Goal: Feedback & Contribution: Leave review/rating

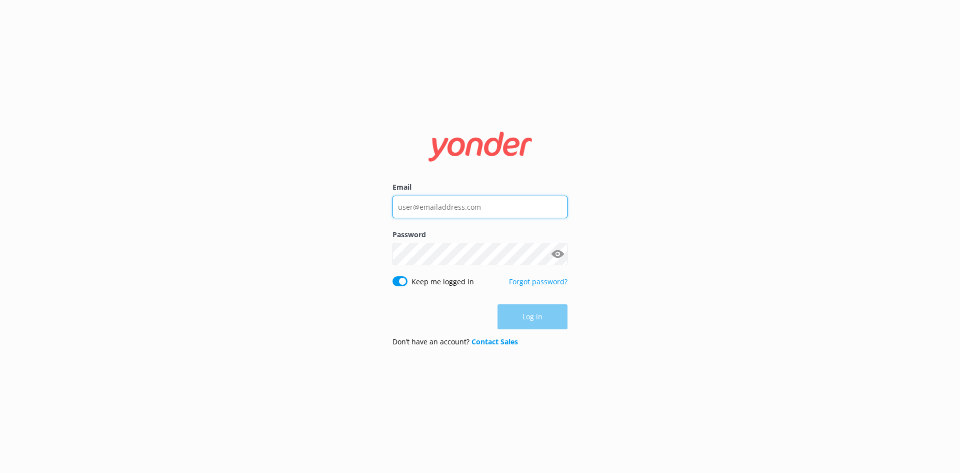
type input "[EMAIL_ADDRESS][DOMAIN_NAME]"
click at [546, 321] on div "Log in" at bounding box center [480, 316] width 175 height 25
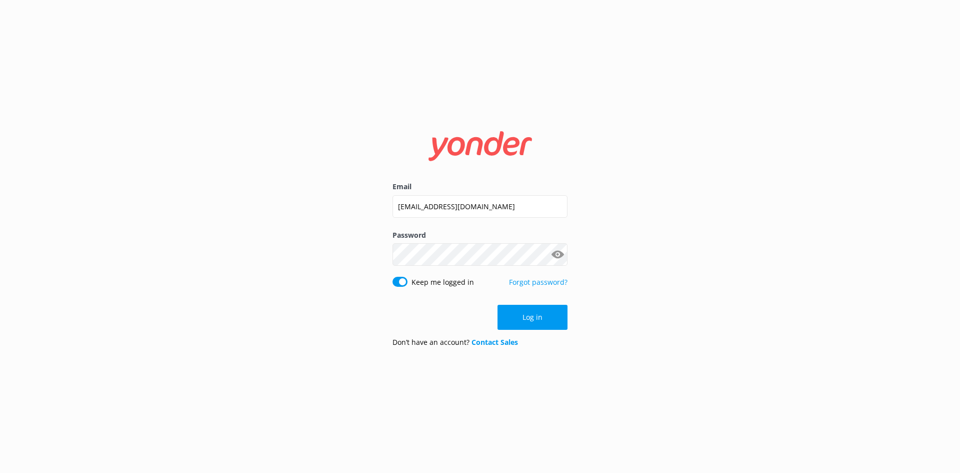
click at [560, 254] on button "Show password" at bounding box center [558, 255] width 20 height 20
click at [531, 324] on button "Log in" at bounding box center [533, 317] width 70 height 25
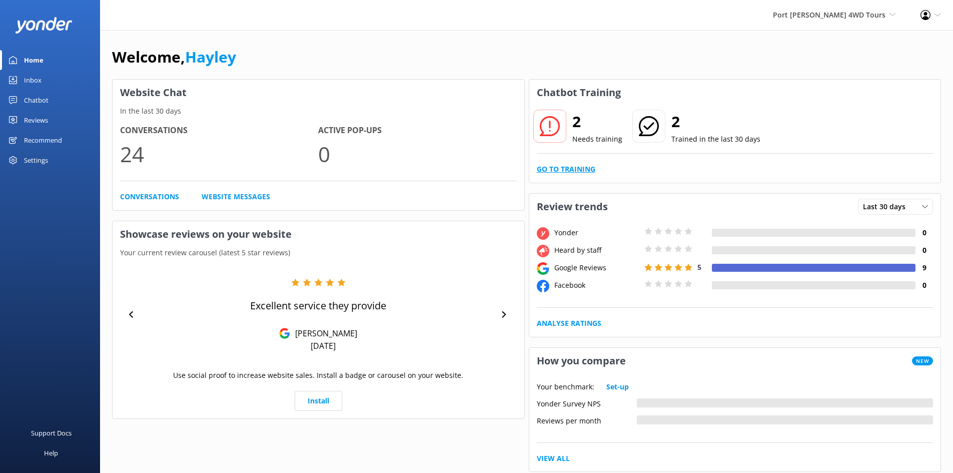
click at [566, 167] on link "Go to Training" at bounding box center [566, 169] width 59 height 11
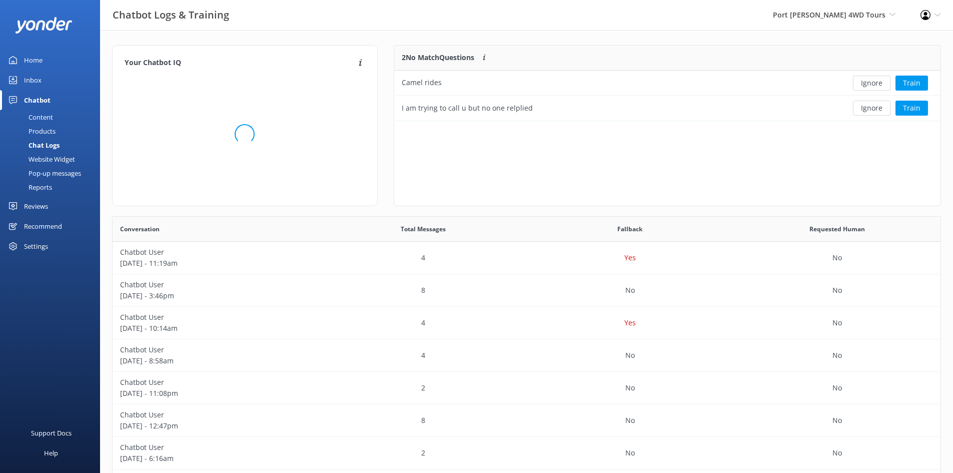
scroll to position [68, 539]
click at [597, 116] on div "I am trying to call u but no one relplied" at bounding box center [611, 108] width 435 height 25
click at [36, 84] on div "Inbox" at bounding box center [33, 80] width 18 height 20
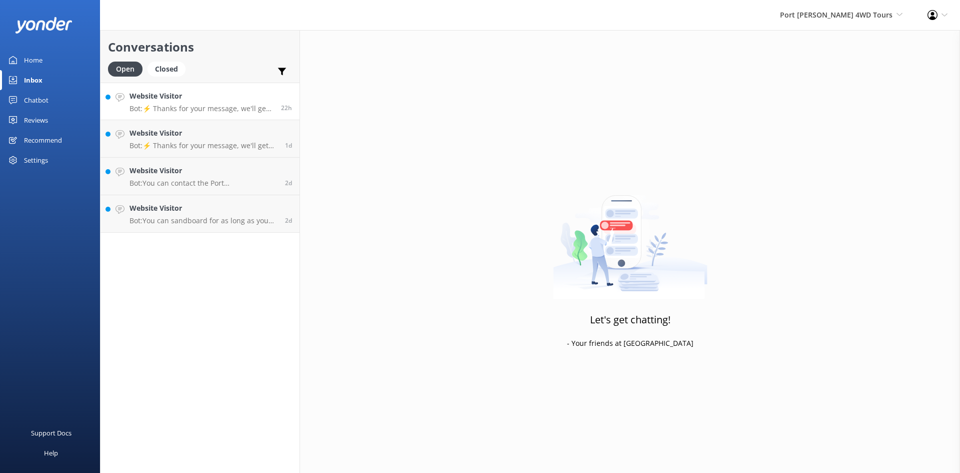
click at [205, 108] on p "Bot: ⚡ Thanks for your message, we'll get back to you as soon as we can. You're…" at bounding box center [202, 108] width 144 height 9
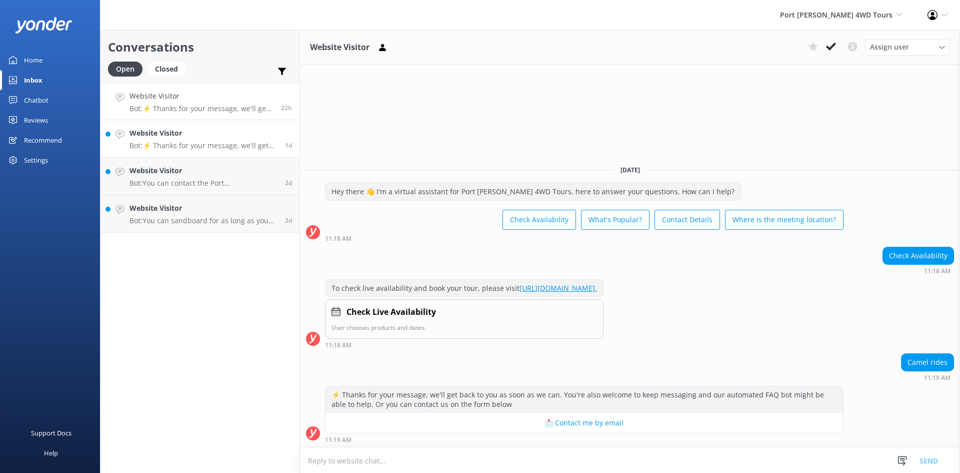
click at [221, 131] on h4 "Website Visitor" at bounding box center [204, 133] width 148 height 11
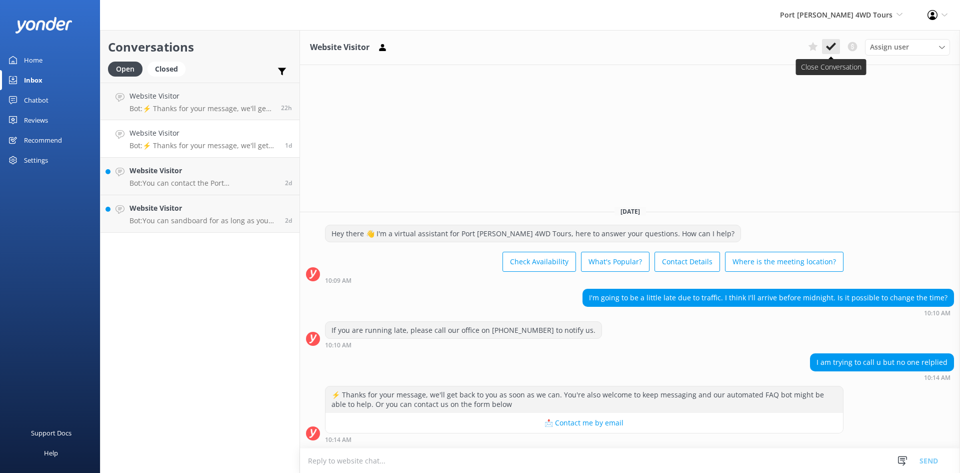
click at [828, 45] on icon at bounding box center [831, 47] width 10 height 10
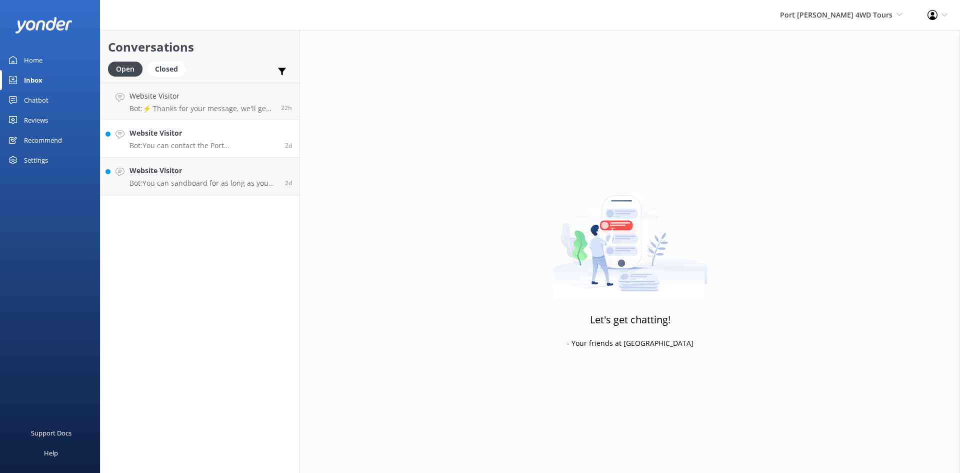
click at [175, 142] on p "Bot: You can contact the Port [PERSON_NAME] 4WD Tours team at [PHONE_NUMBER], o…" at bounding box center [204, 145] width 148 height 9
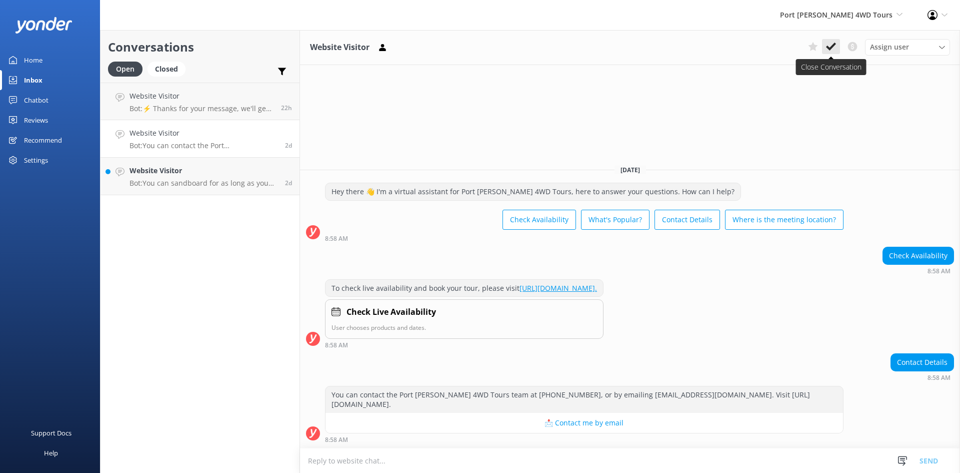
click at [833, 48] on icon at bounding box center [831, 47] width 10 height 10
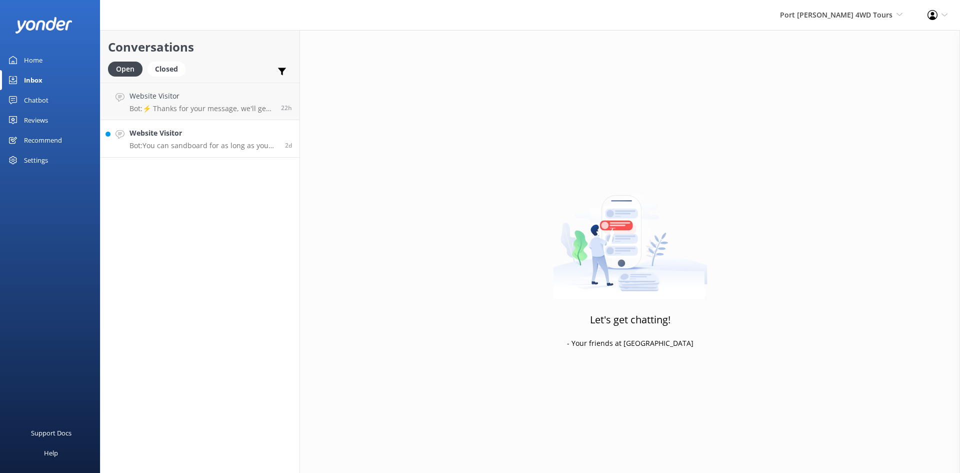
click at [219, 148] on p "Bot: You can sandboard for as long as you like! Our 4WDs rotate every 15 minute…" at bounding box center [204, 145] width 148 height 9
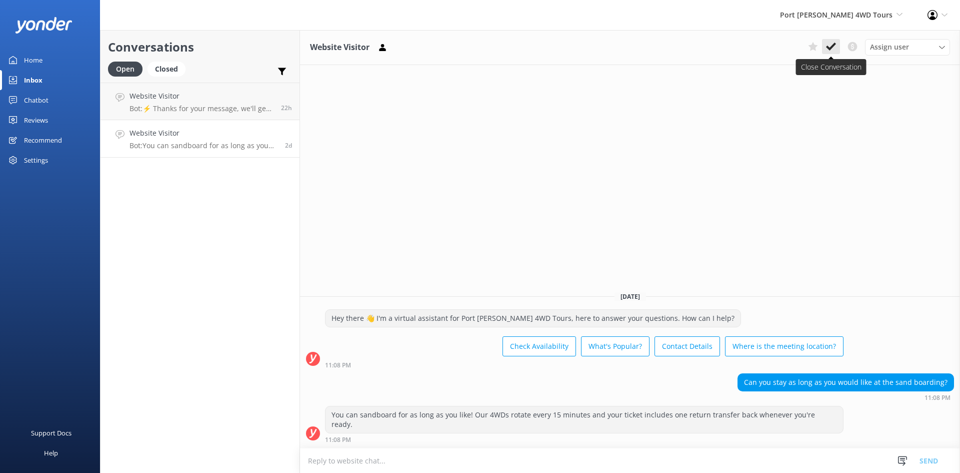
click at [833, 49] on icon at bounding box center [831, 47] width 10 height 10
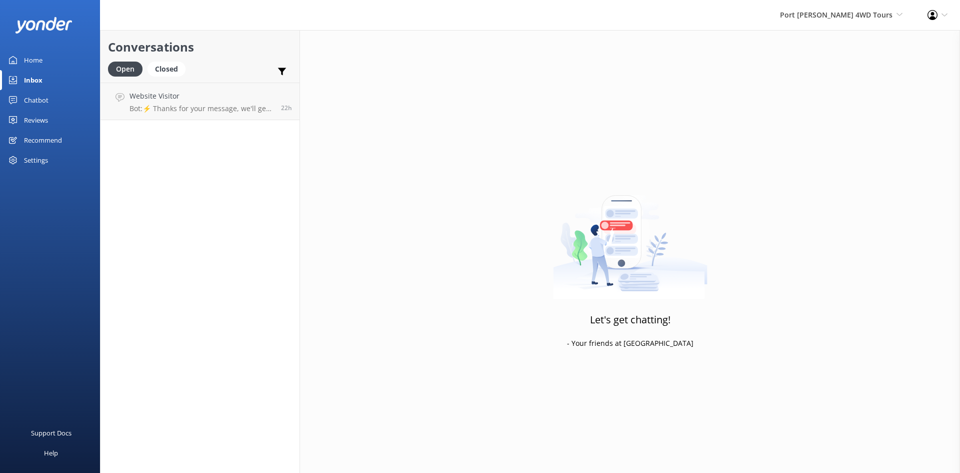
click at [36, 64] on div "Home" at bounding box center [33, 60] width 19 height 20
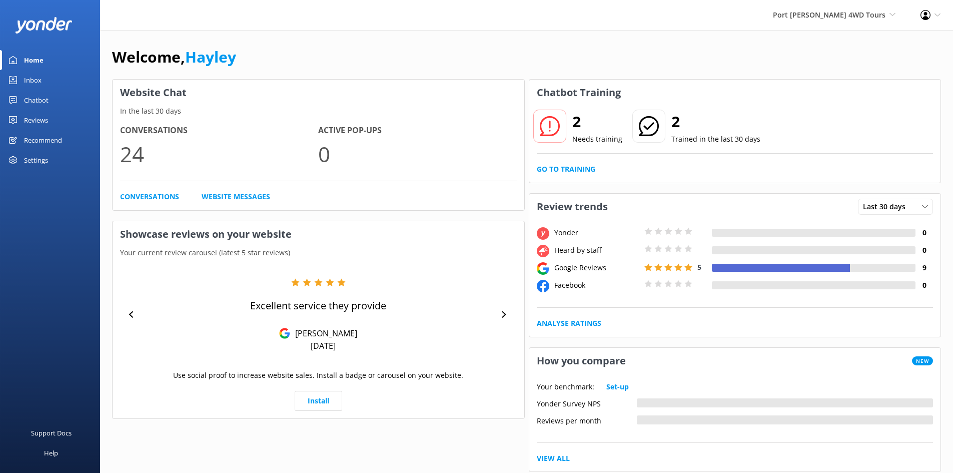
click at [558, 159] on div "2 Needs training 2 Trained in the last 30 days Go to Training" at bounding box center [735, 144] width 412 height 77
click at [560, 166] on link "Go to Training" at bounding box center [566, 169] width 59 height 11
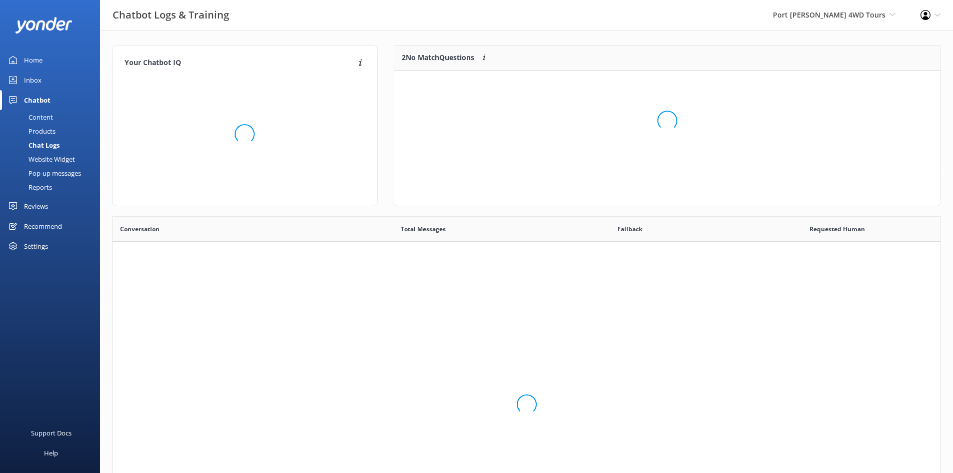
scroll to position [68, 539]
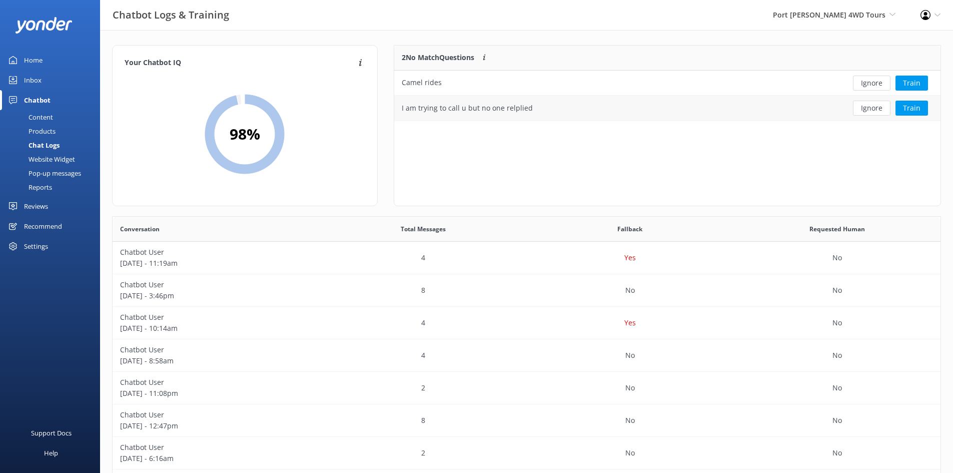
click at [871, 110] on button "Ignore" at bounding box center [872, 108] width 38 height 15
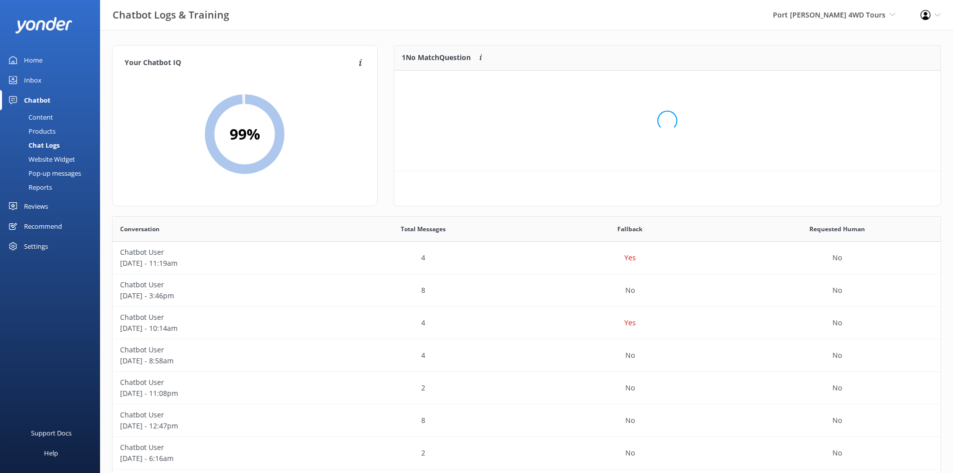
scroll to position [43, 539]
click at [906, 84] on button "Train" at bounding box center [911, 83] width 33 height 15
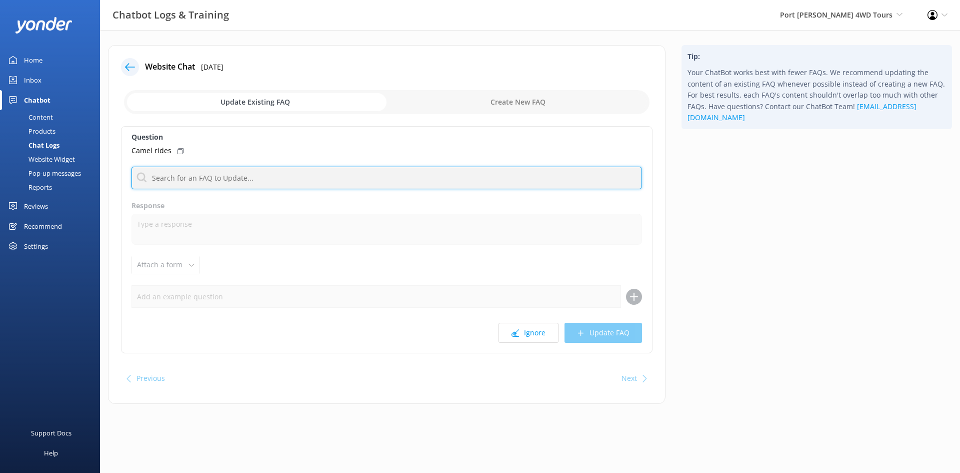
click at [245, 179] on input "text" at bounding box center [387, 178] width 511 height 23
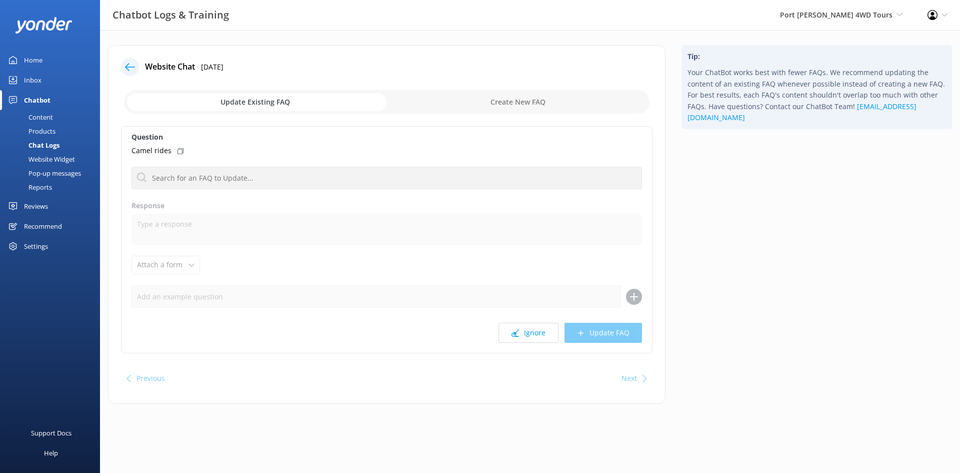
click at [316, 154] on div "Camel rides" at bounding box center [387, 150] width 511 height 11
click at [128, 68] on icon at bounding box center [130, 67] width 10 height 10
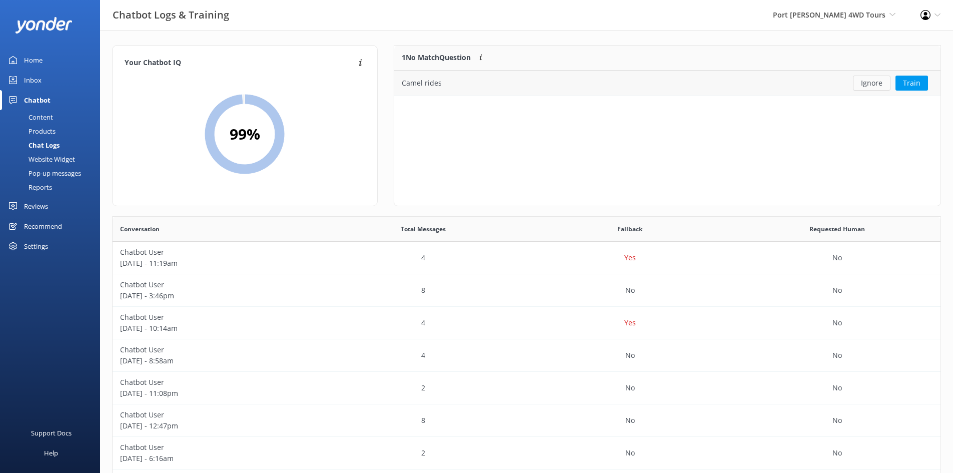
scroll to position [43, 539]
click at [879, 84] on button "Ignore" at bounding box center [872, 83] width 38 height 15
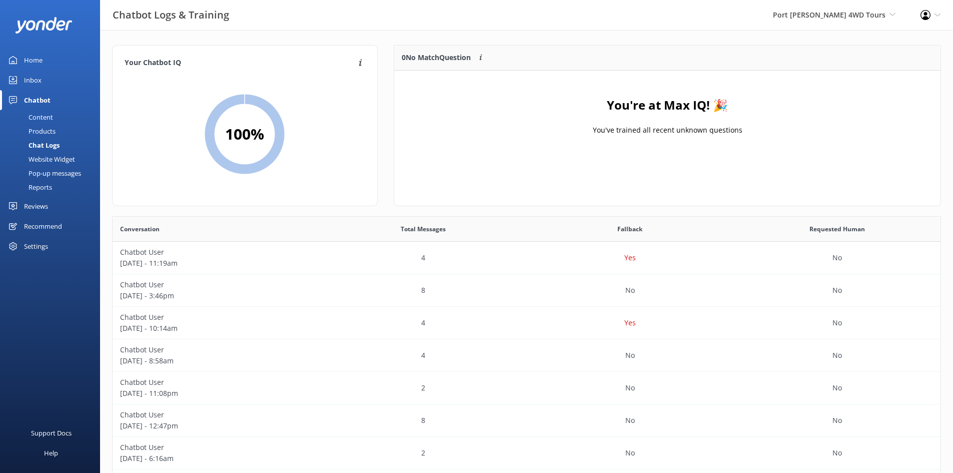
click at [36, 78] on div "Inbox" at bounding box center [33, 80] width 18 height 20
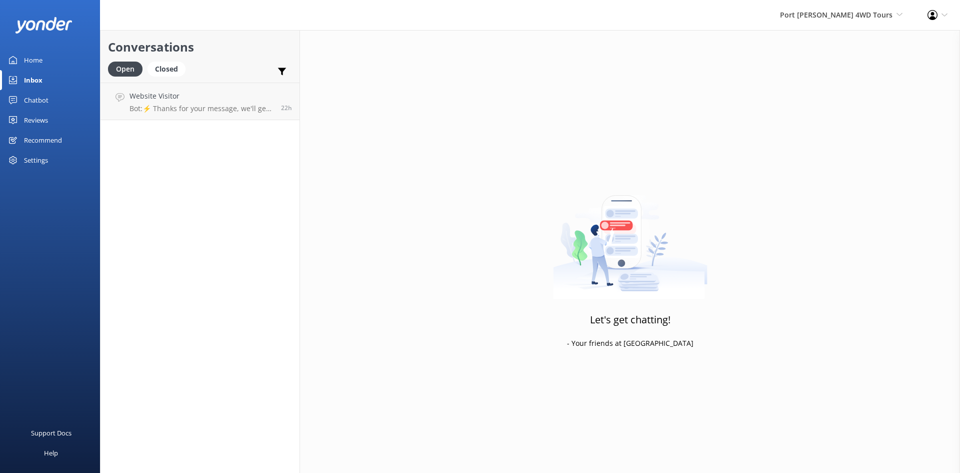
click at [33, 120] on div "Reviews" at bounding box center [36, 120] width 24 height 20
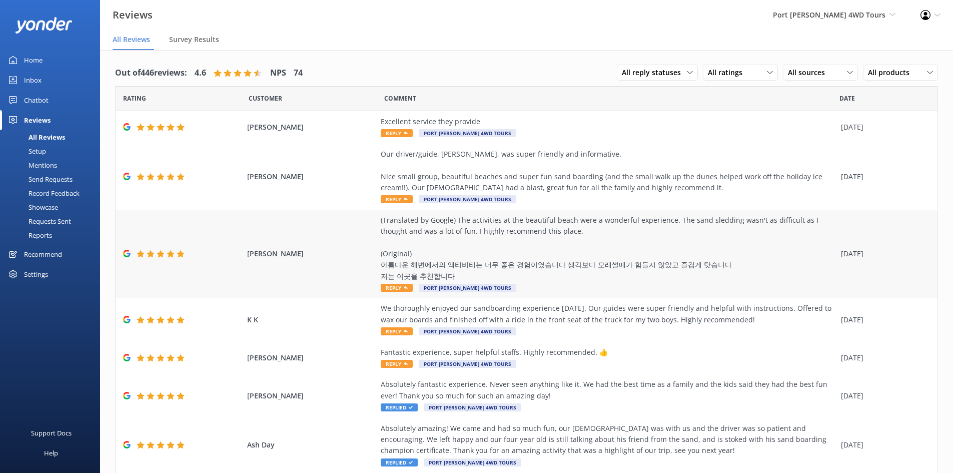
scroll to position [84, 0]
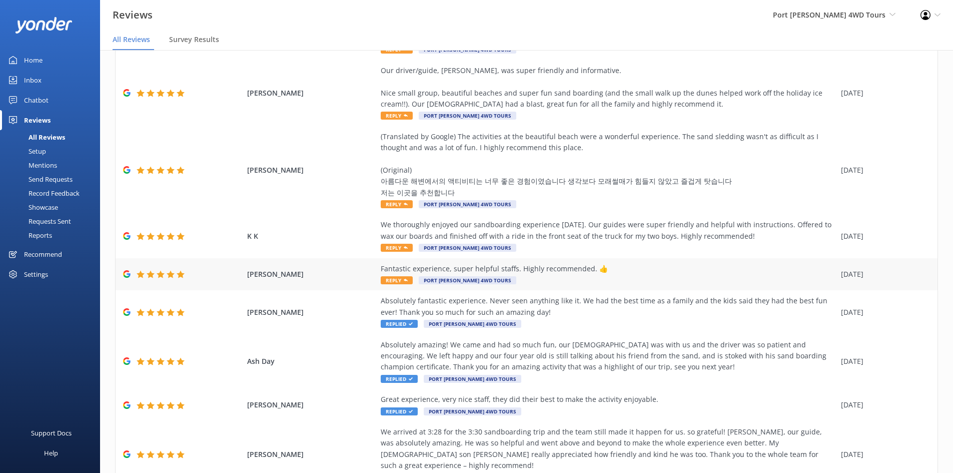
click at [579, 273] on div "Fantastic experience, super helpful staffs. Highly recommended. 👍" at bounding box center [608, 268] width 455 height 11
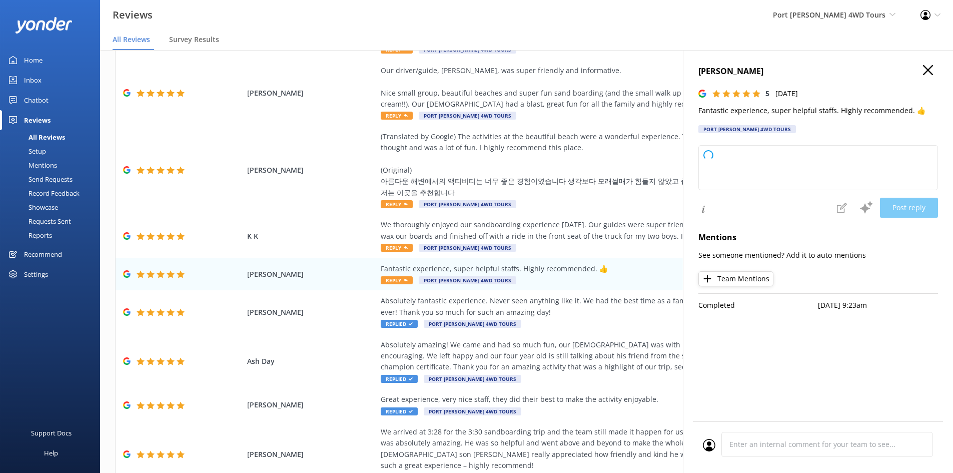
type textarea "Thank you so much for your kind words and recommendation! We're delighted you h…"
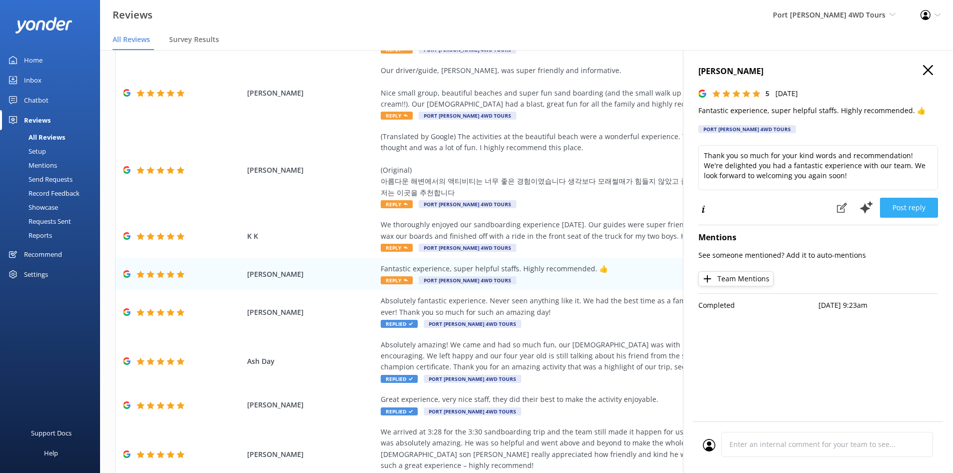
click at [902, 208] on button "Post reply" at bounding box center [909, 208] width 58 height 20
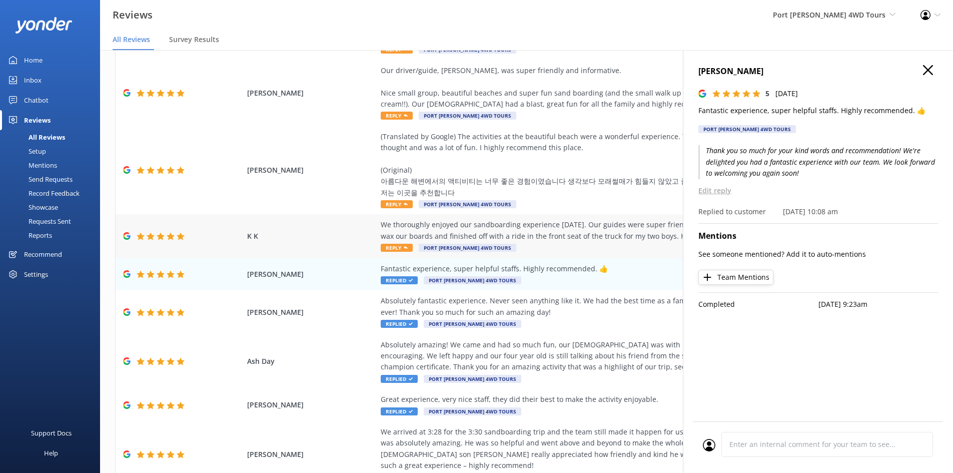
click at [487, 228] on div "We thoroughly enjoyed our sandboarding experience [DATE]. Our guides were super…" at bounding box center [608, 230] width 455 height 23
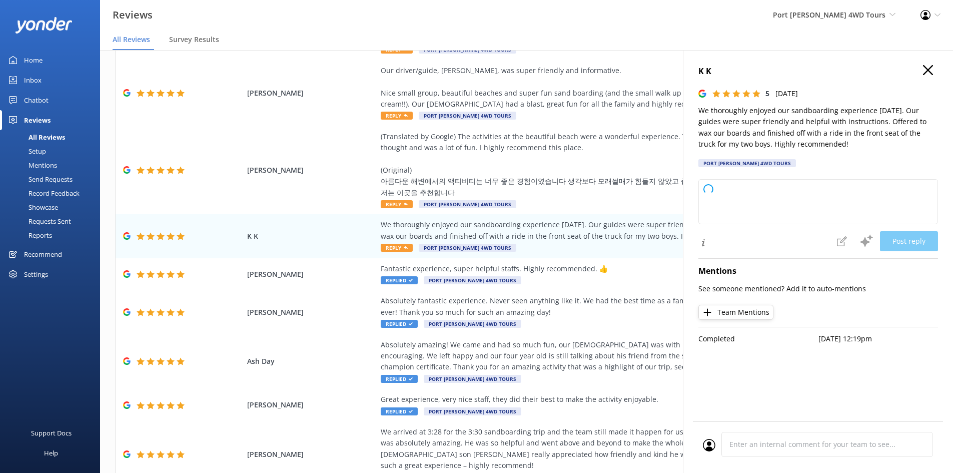
type textarea "Thank you so much for your wonderful review! We're thrilled to hear you and you…"
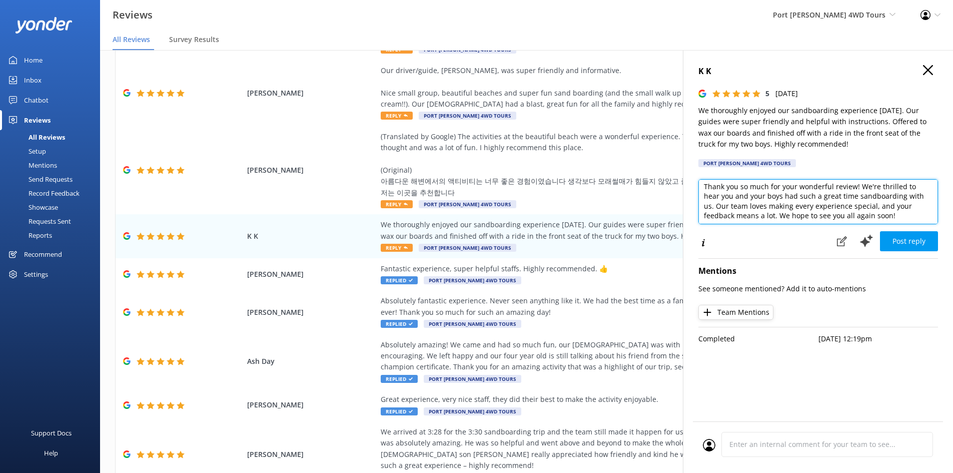
scroll to position [5, 0]
click at [915, 238] on button "Post reply" at bounding box center [909, 241] width 58 height 20
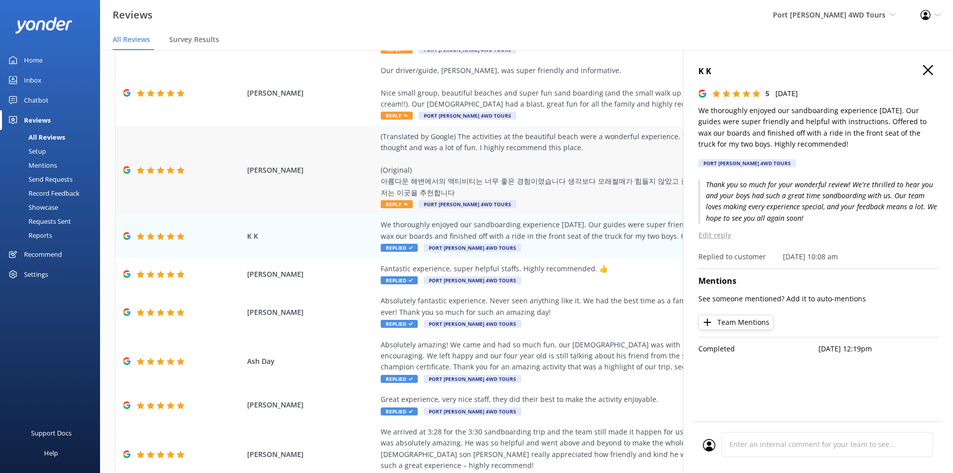
click at [480, 186] on div "(Translated by Google) The activities at the beautiful beach were a wonderful e…" at bounding box center [608, 164] width 455 height 67
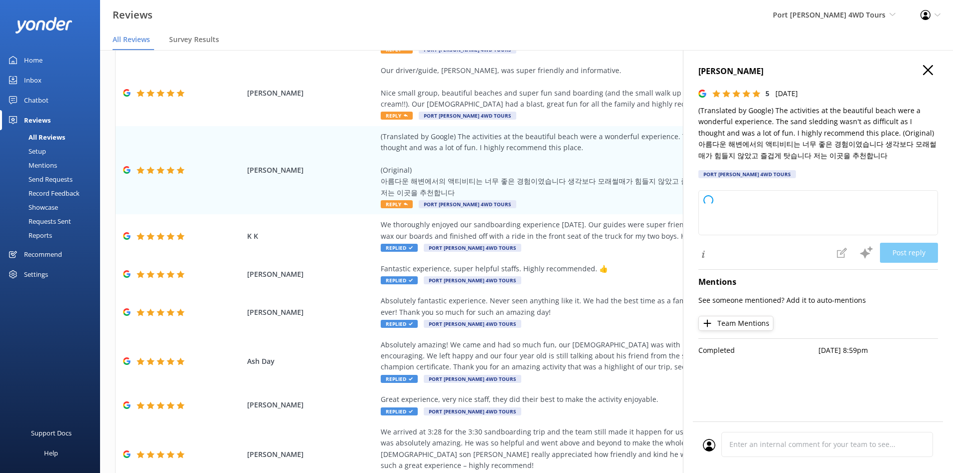
type textarea "Thank you so much for your wonderful review! We're delighted to hear you enjoye…"
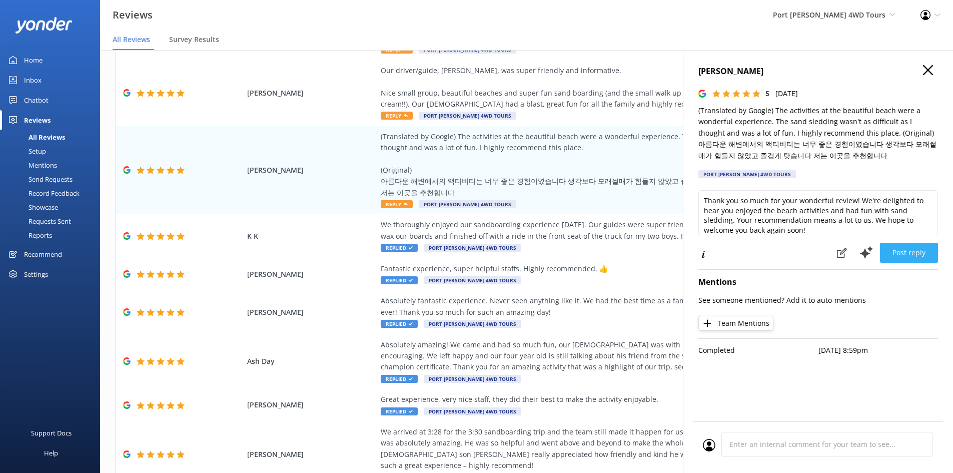
click at [903, 253] on button "Post reply" at bounding box center [909, 253] width 58 height 20
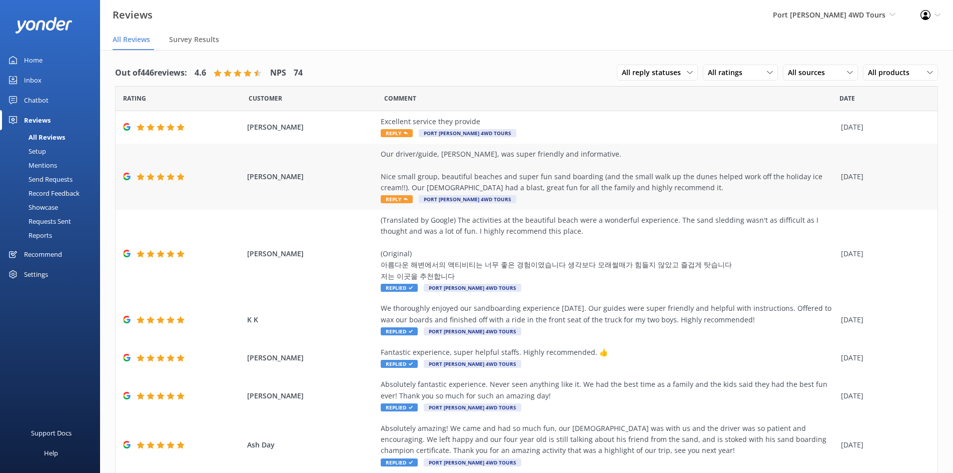
click at [503, 177] on div "Our driver/guide, [PERSON_NAME], was super friendly and informative. Nice small…" at bounding box center [608, 171] width 455 height 45
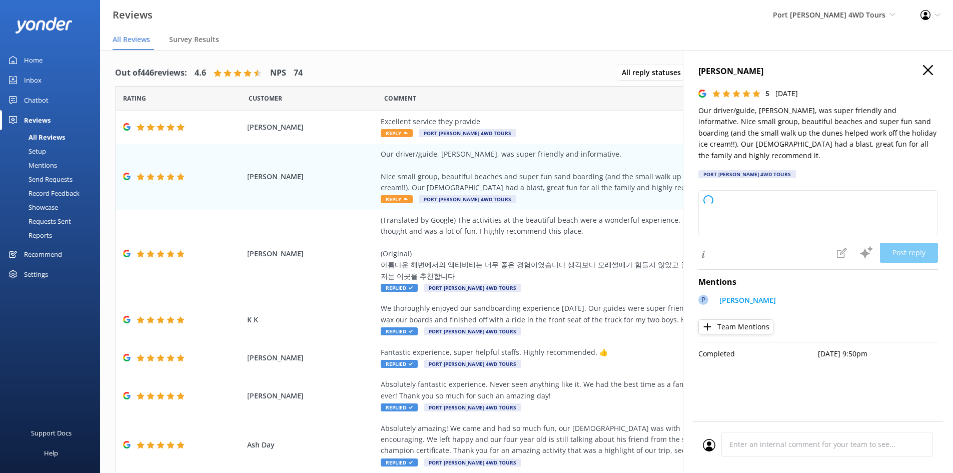
type textarea "Thank you so much for your wonderful review! We're delighted to hear that you a…"
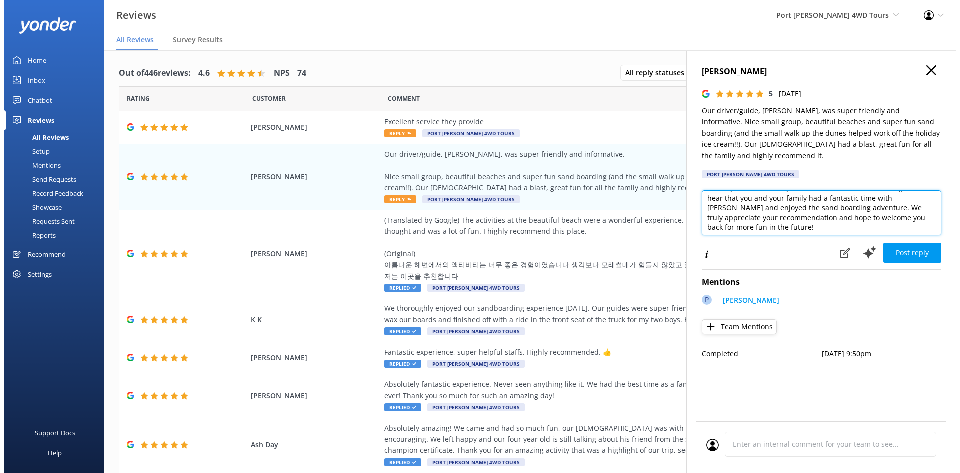
scroll to position [15, 0]
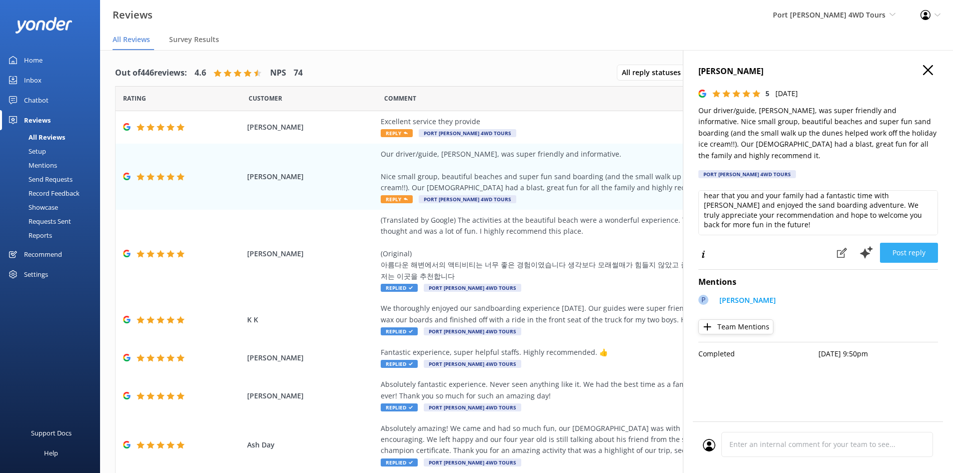
click at [917, 245] on button "Post reply" at bounding box center [909, 253] width 58 height 20
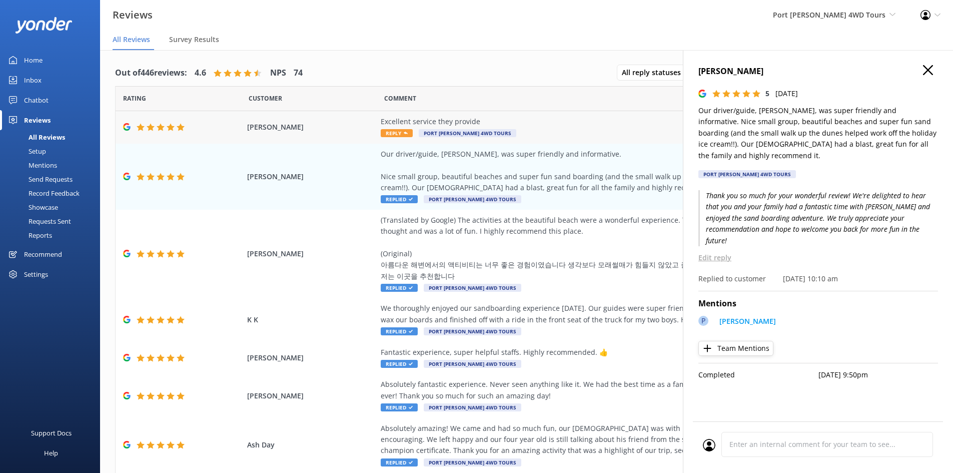
click at [597, 127] on div "Excellent service they provide Reply Port Stephens 4WD Tours" at bounding box center [608, 127] width 455 height 23
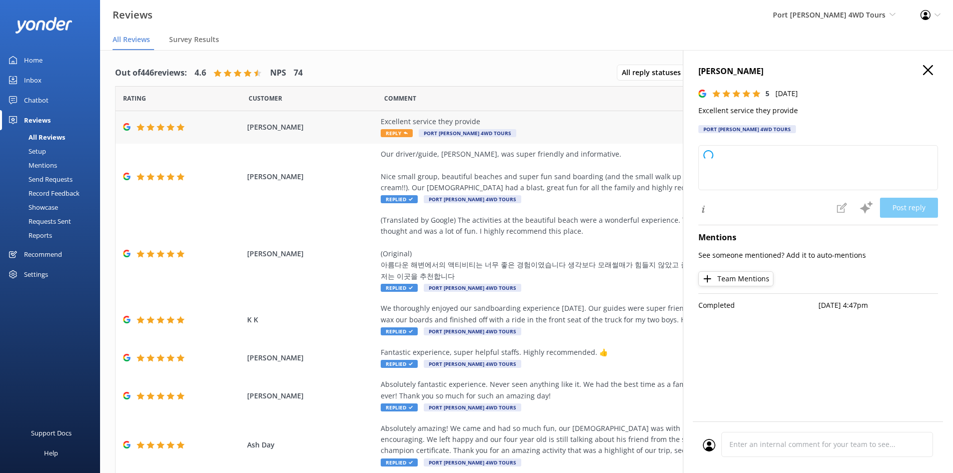
type textarea "Thank you so much for your kind words and perfect rating! We're delighted to he…"
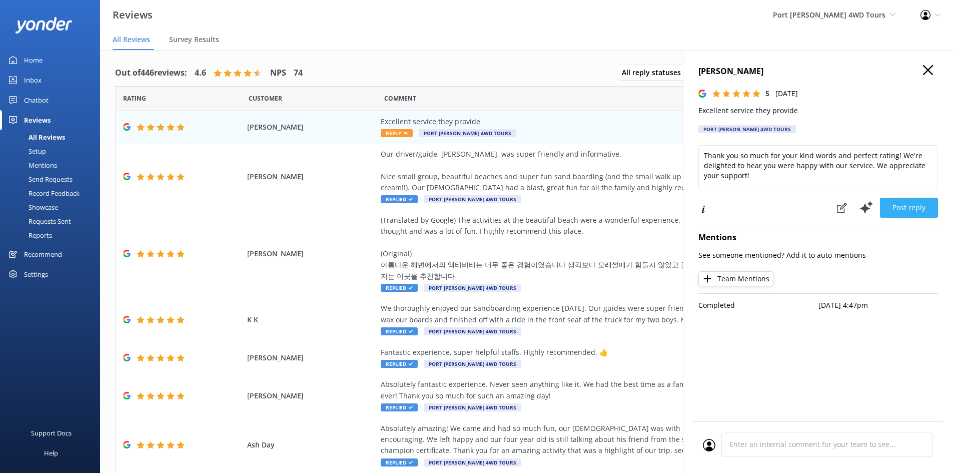
click at [905, 209] on button "Post reply" at bounding box center [909, 208] width 58 height 20
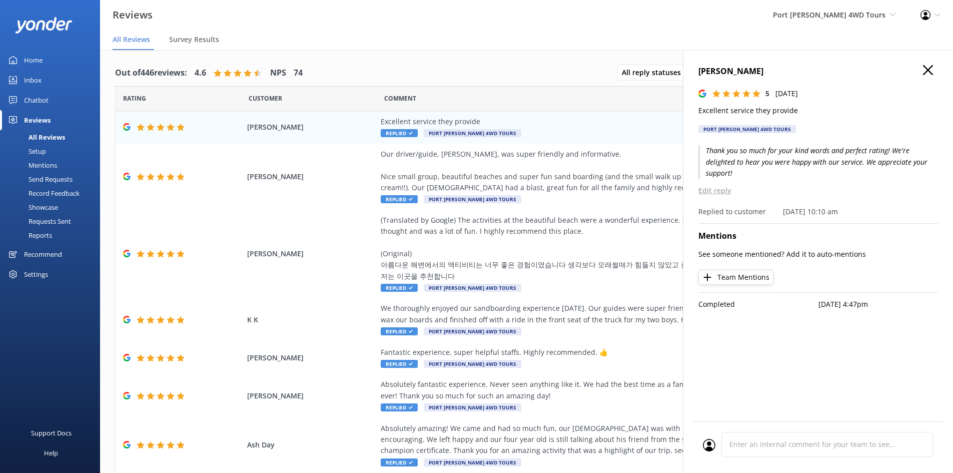
click at [931, 66] on use "button" at bounding box center [928, 70] width 10 height 10
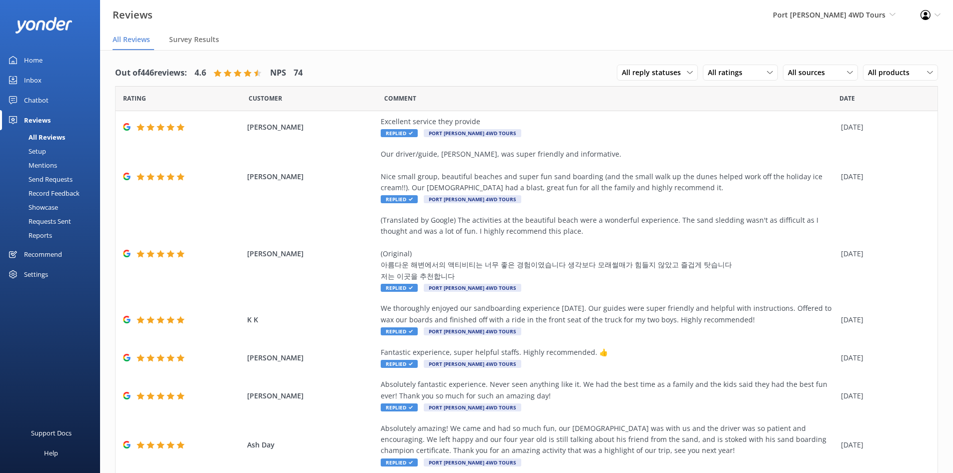
click at [45, 167] on div "Mentions" at bounding box center [31, 165] width 51 height 14
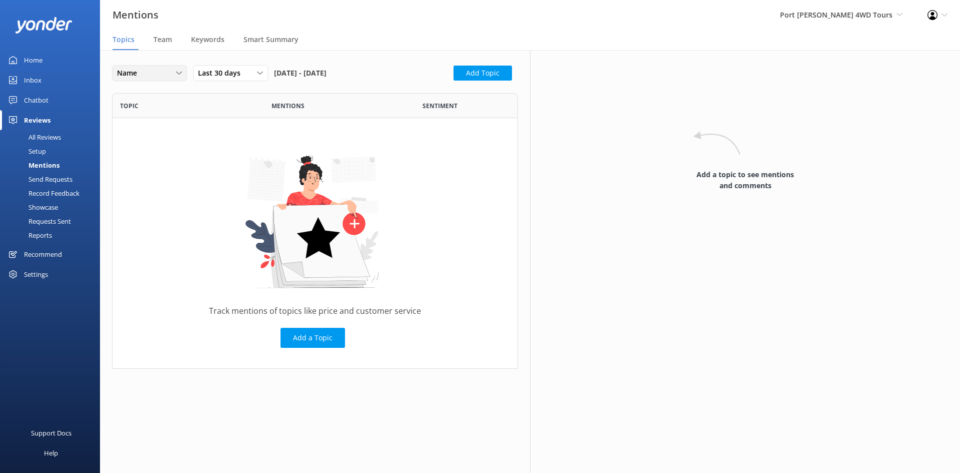
scroll to position [268, 399]
click at [164, 44] on span "Team" at bounding box center [163, 40] width 19 height 10
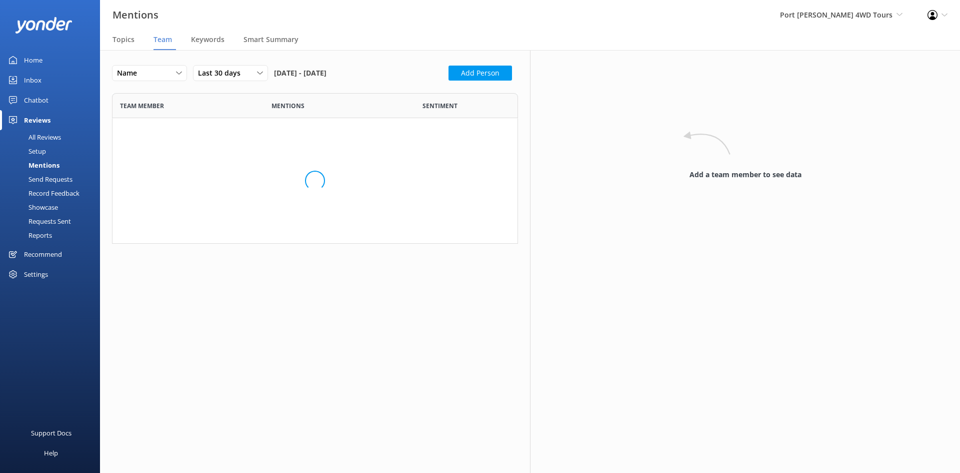
scroll to position [178, 399]
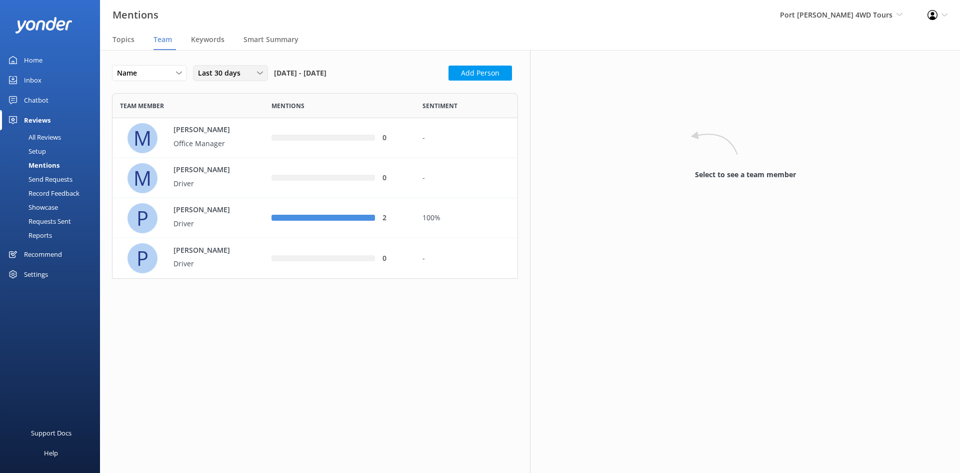
click at [225, 72] on span "Last 30 days" at bounding box center [222, 73] width 49 height 11
click at [227, 156] on div "Last 180 days" at bounding box center [218, 155] width 39 height 10
click at [230, 140] on p "Office Manager" at bounding box center [206, 143] width 65 height 11
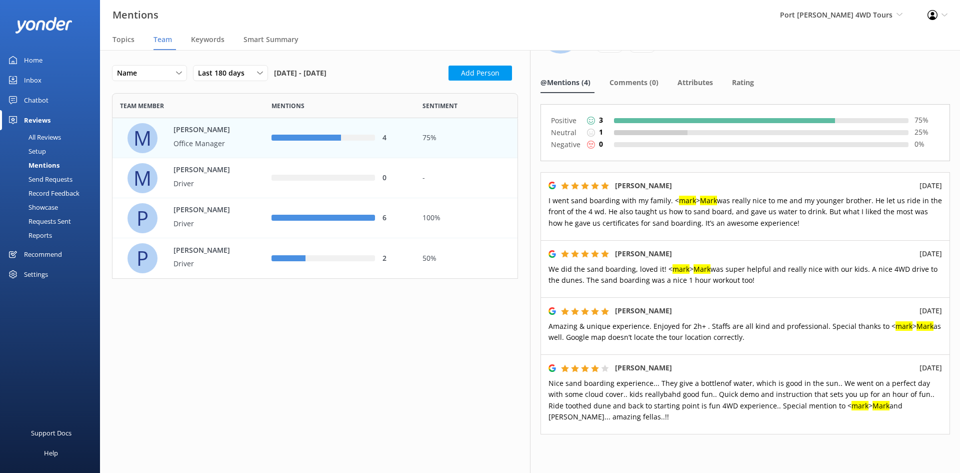
scroll to position [84, 0]
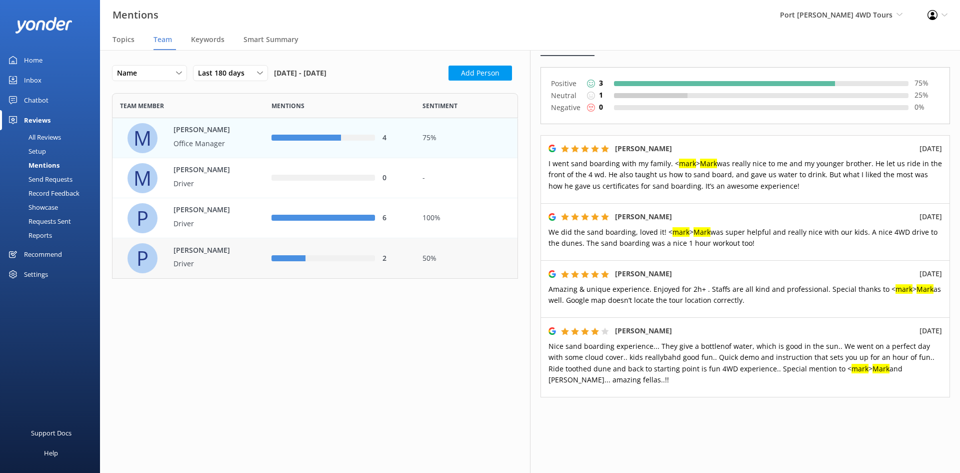
click at [216, 249] on p "Peter Feldman" at bounding box center [206, 250] width 65 height 11
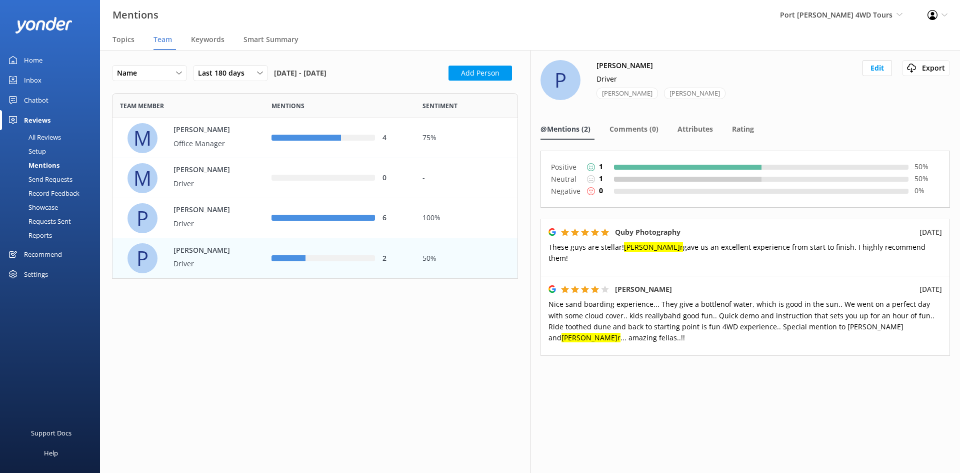
click at [299, 350] on div "Name Name Highest mentions Lowest mentions Last 180 days Last 7 days Last 30 da…" at bounding box center [315, 261] width 430 height 423
click at [474, 75] on button "Add Person" at bounding box center [481, 73] width 64 height 15
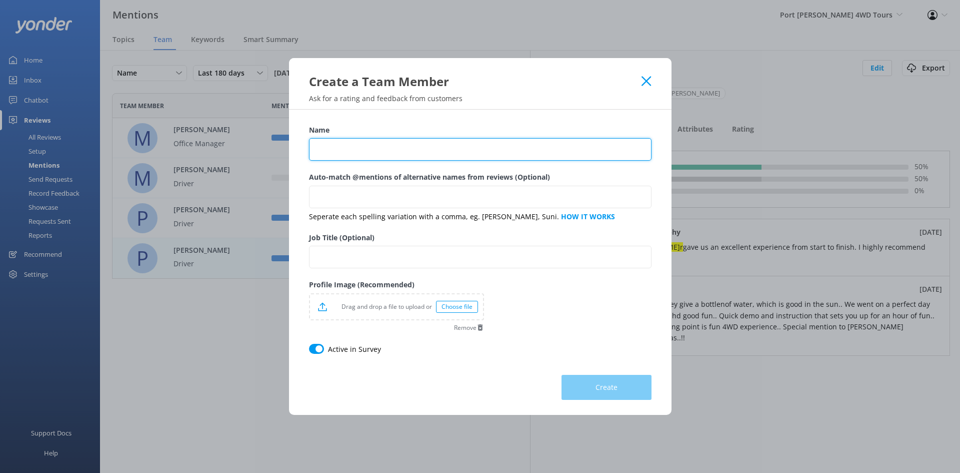
click at [414, 158] on input "Name" at bounding box center [480, 149] width 343 height 23
type input "Scott Bailey"
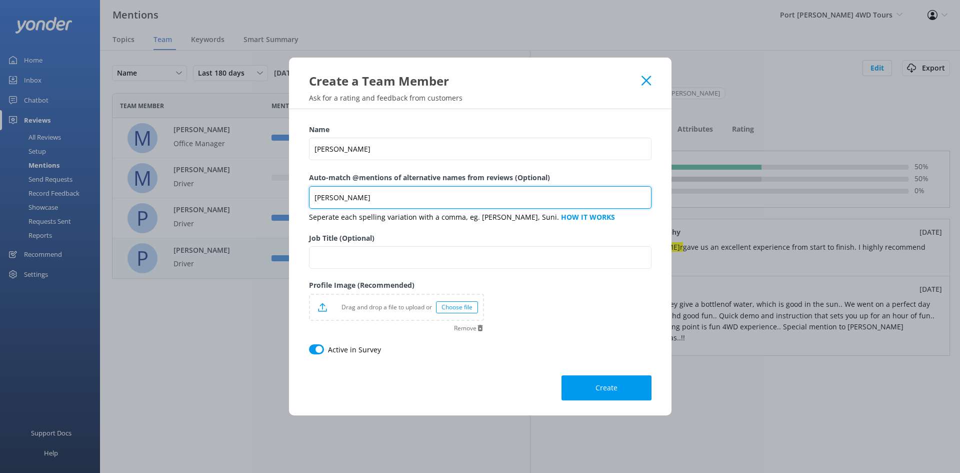
type input "Scott"
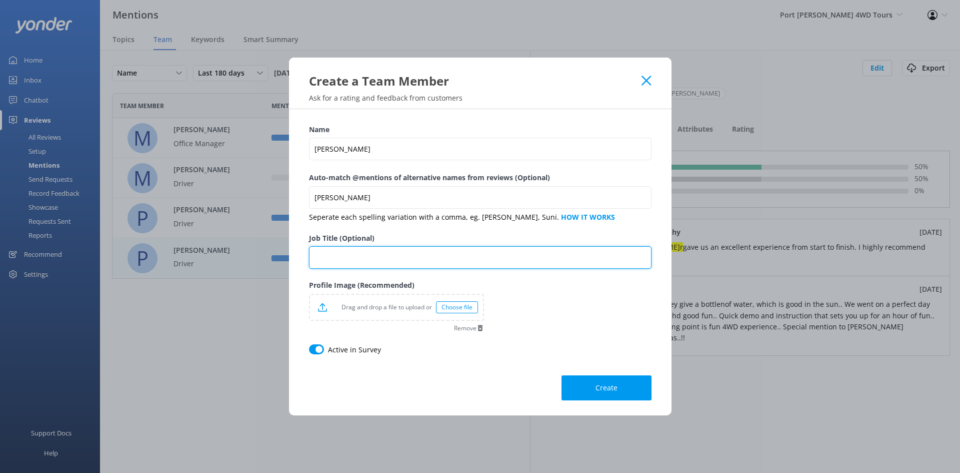
drag, startPoint x: 340, startPoint y: 259, endPoint x: 355, endPoint y: 251, distance: 17.7
click at [340, 259] on input "Job Title (Optional)" at bounding box center [480, 257] width 343 height 23
type input "Driver"
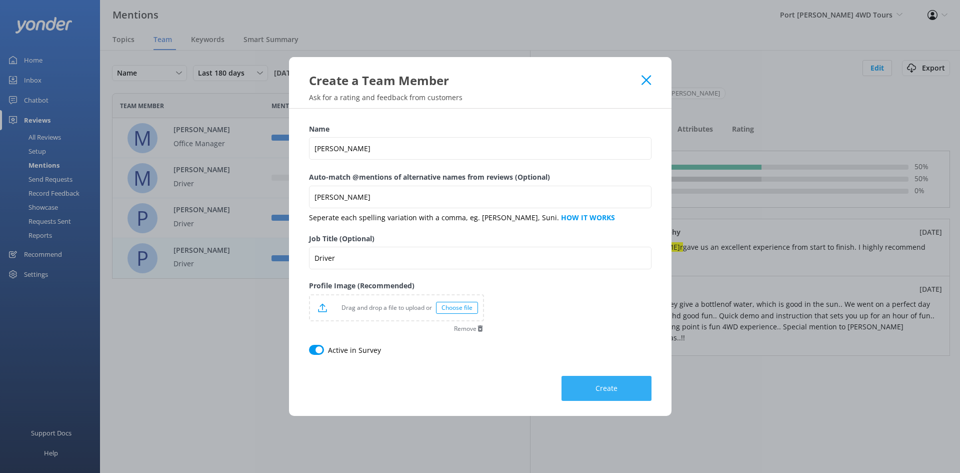
click at [612, 391] on span "Create" at bounding box center [607, 388] width 22 height 10
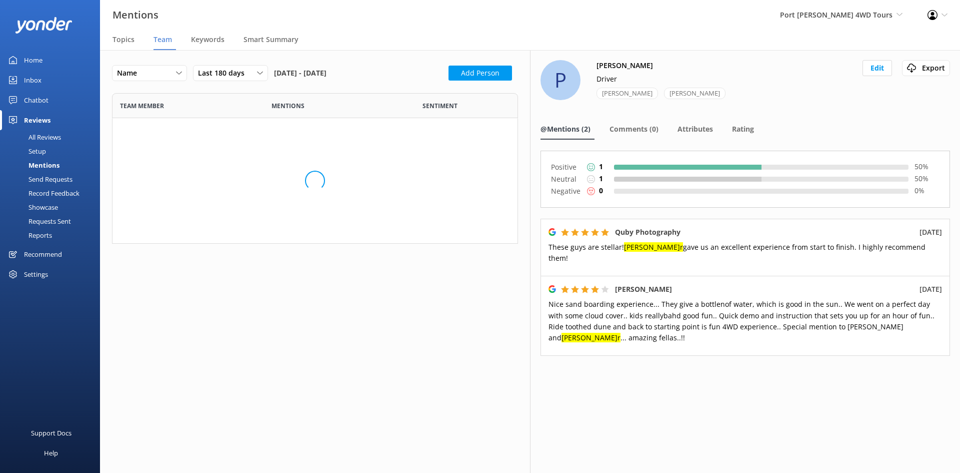
scroll to position [218, 399]
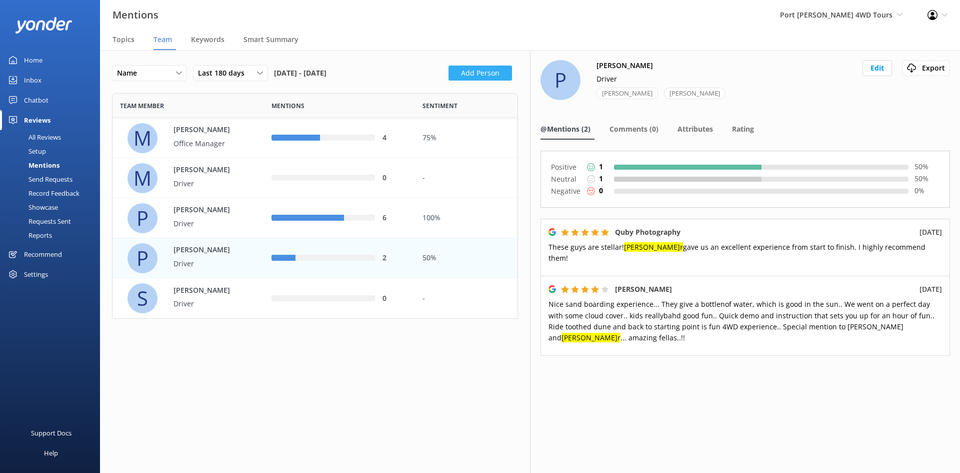
click at [478, 72] on button "Add Person" at bounding box center [481, 73] width 64 height 15
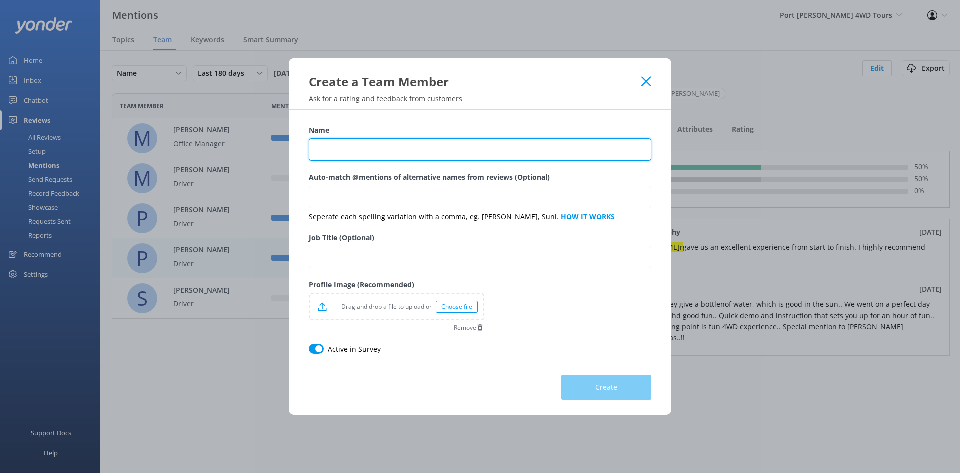
click at [383, 146] on input "Name" at bounding box center [480, 149] width 343 height 23
type input "J"
type input "John Short"
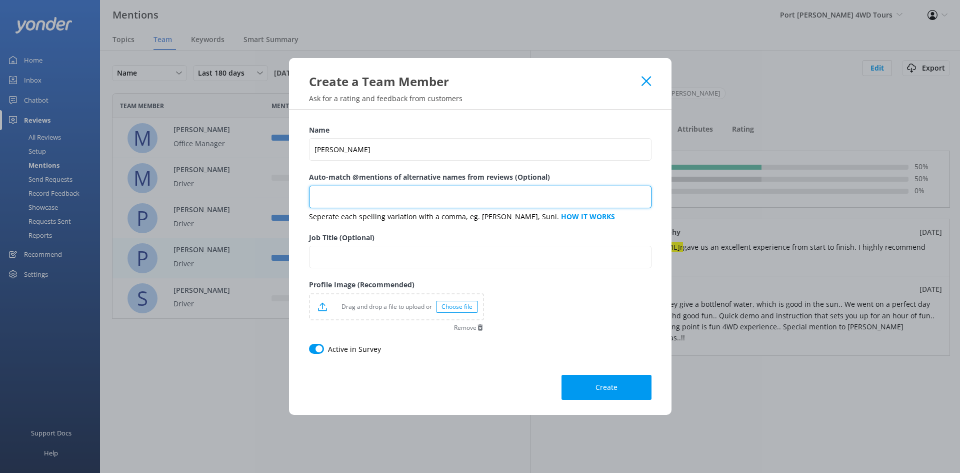
click at [344, 189] on input "Auto-match @mentions of alternative names from reviews (Optional)" at bounding box center [480, 197] width 343 height 23
type input "John"
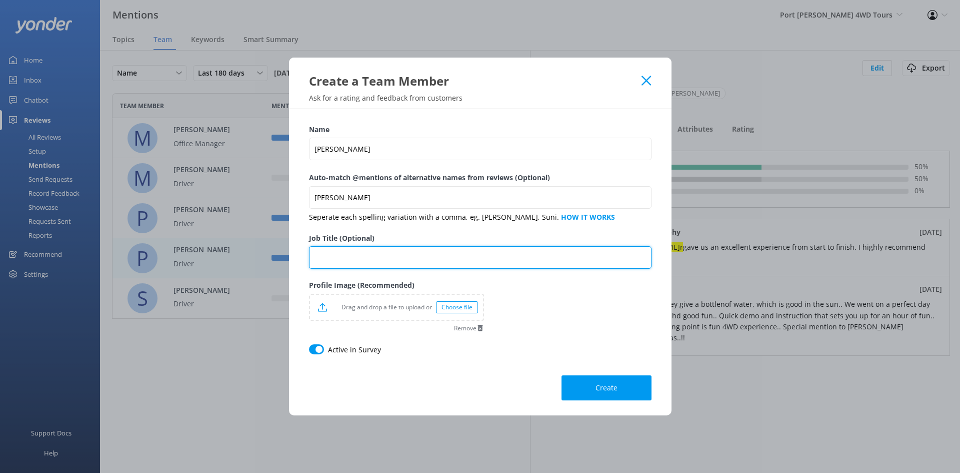
click at [386, 254] on input "Job Title (Optional)" at bounding box center [480, 257] width 343 height 23
type input "Driver"
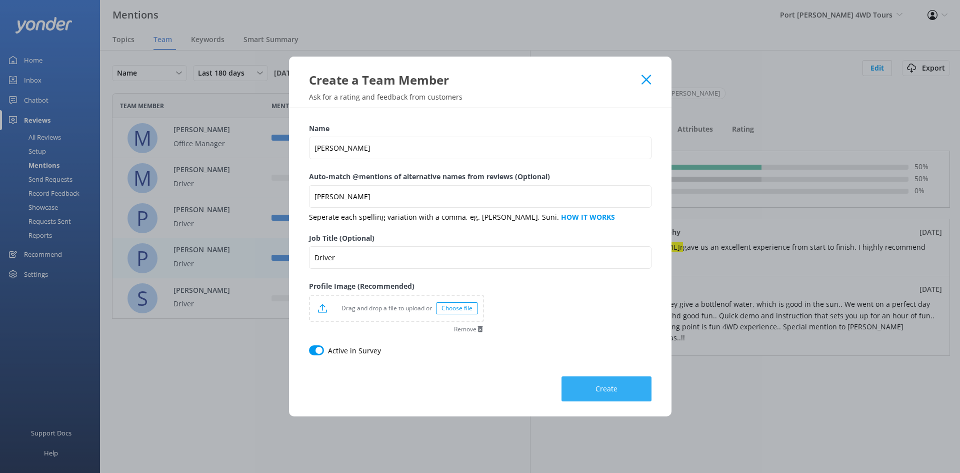
click at [629, 386] on button "Create" at bounding box center [607, 388] width 90 height 25
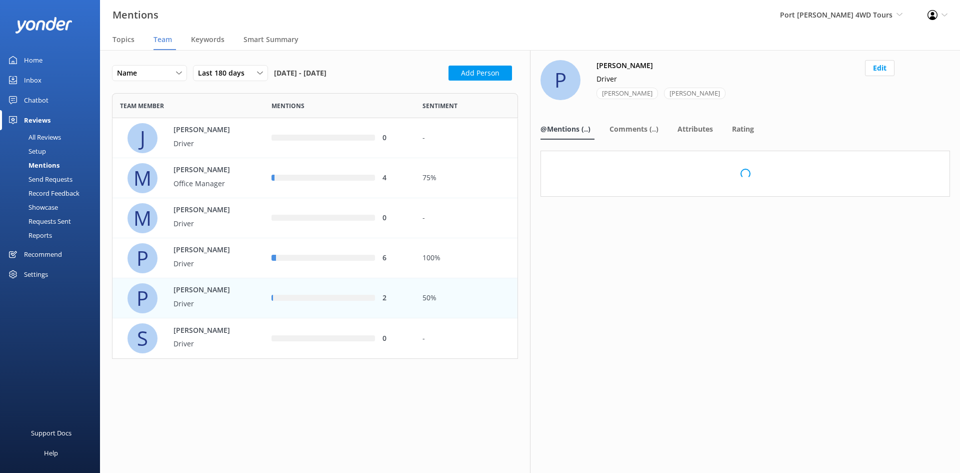
scroll to position [8, 8]
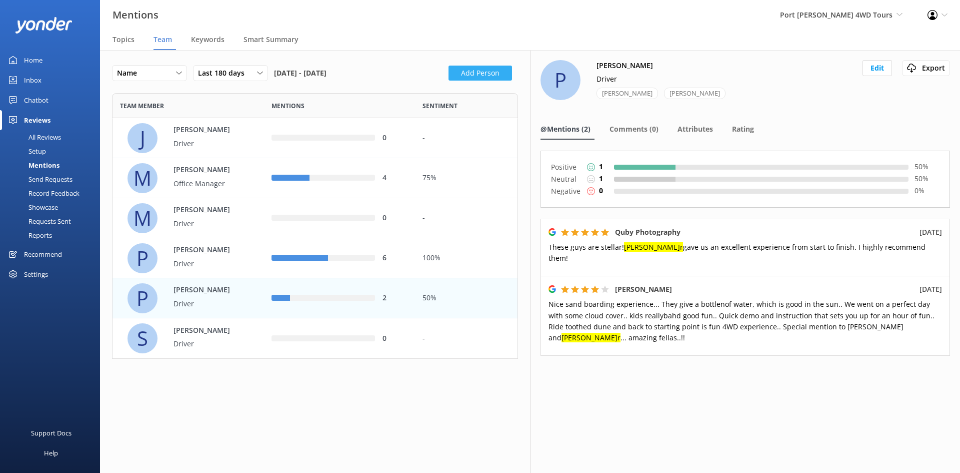
click at [467, 81] on button "Add Person" at bounding box center [481, 73] width 64 height 15
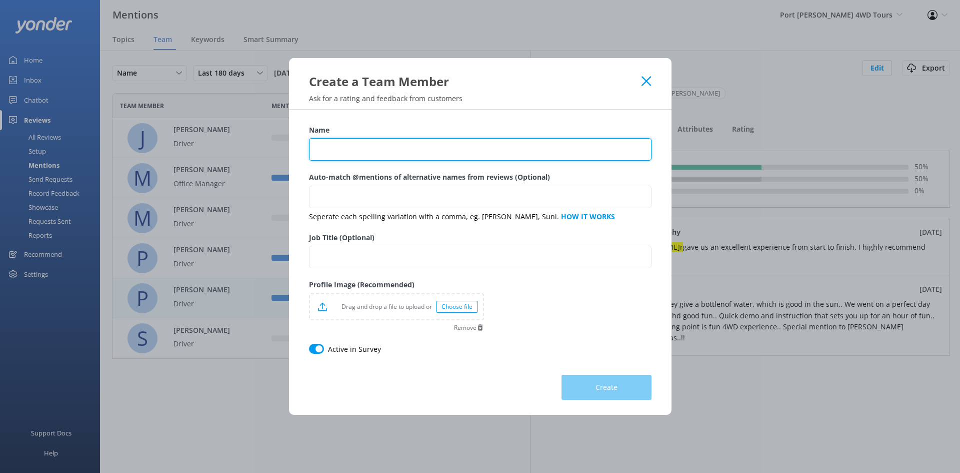
click at [382, 159] on input "Name" at bounding box center [480, 149] width 343 height 23
type input "John Gibson"
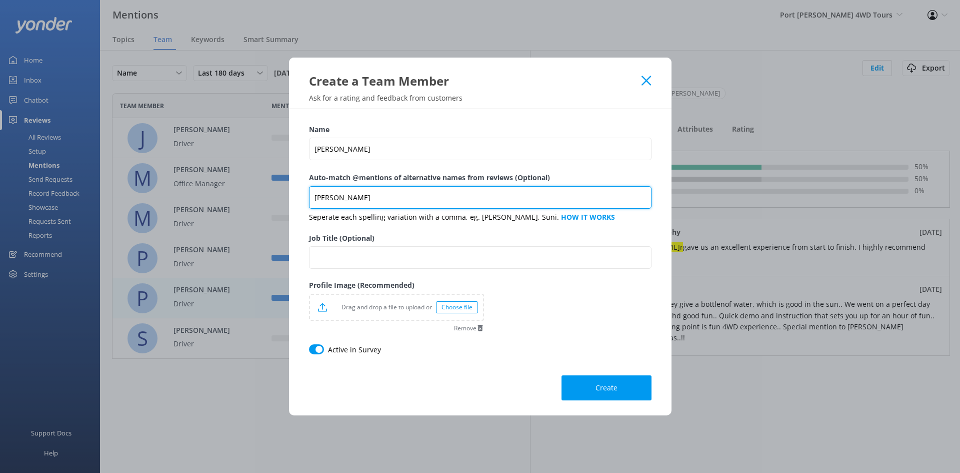
type input "John"
click at [391, 191] on input "John" at bounding box center [480, 197] width 343 height 23
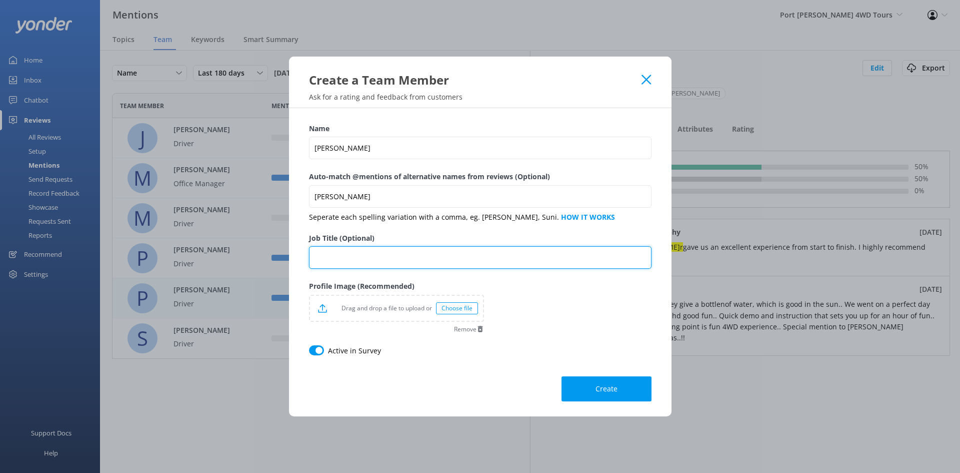
click at [348, 262] on input "Job Title (Optional)" at bounding box center [480, 257] width 343 height 23
type input "Driver"
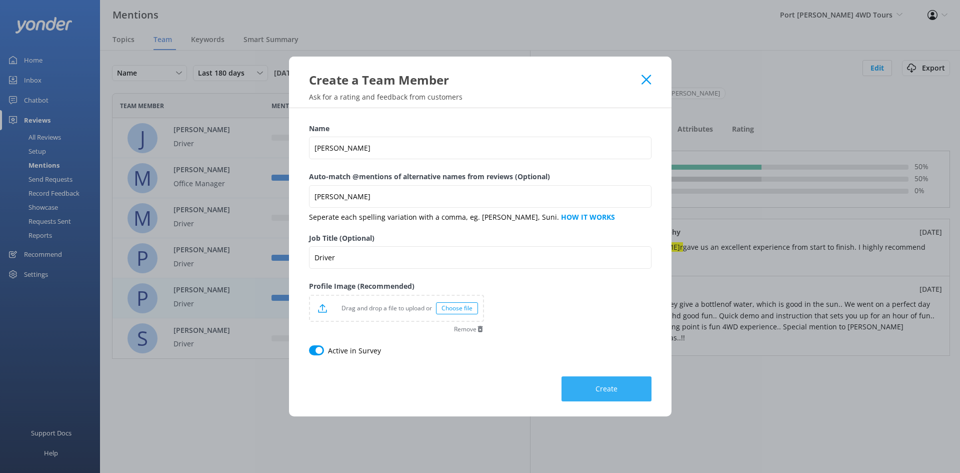
click at [631, 385] on button "Create" at bounding box center [607, 388] width 90 height 25
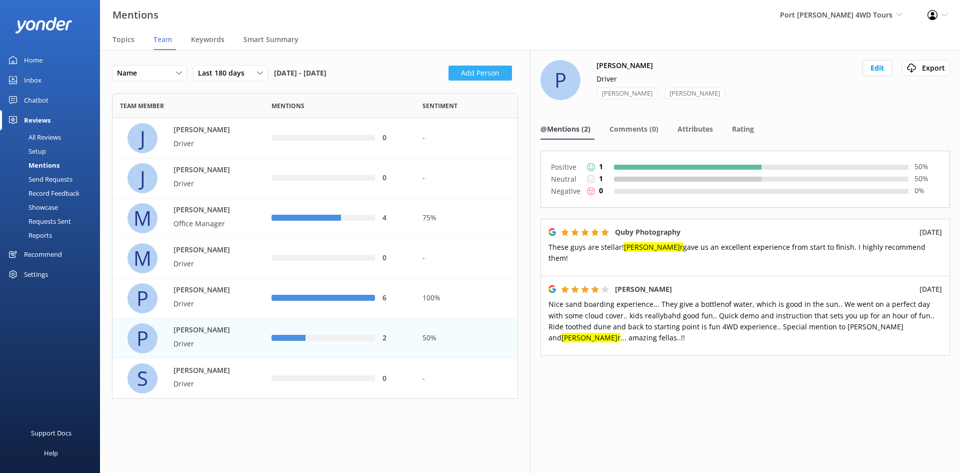
click at [487, 70] on button "Add Person" at bounding box center [481, 73] width 64 height 15
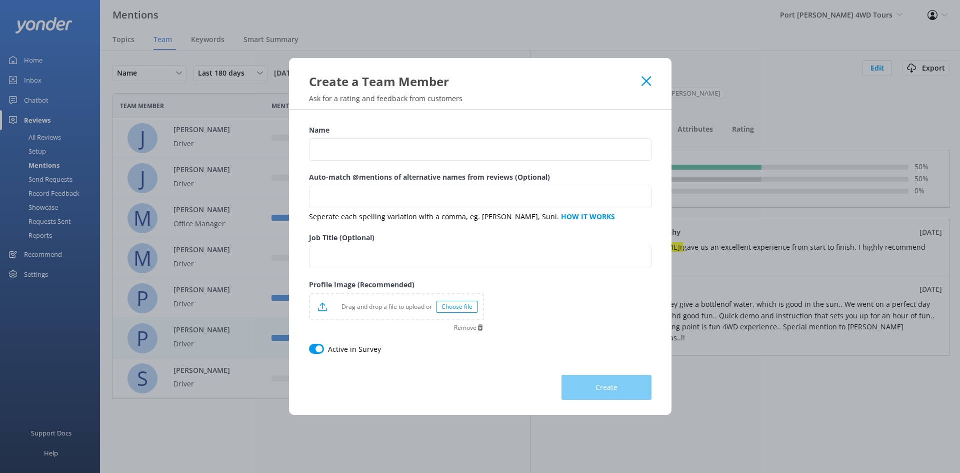
click at [437, 161] on div "Name" at bounding box center [480, 148] width 343 height 47
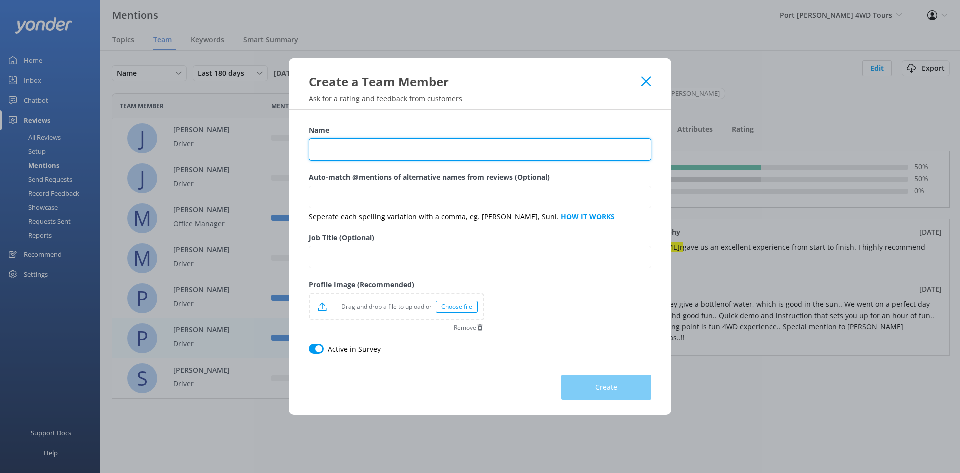
click at [429, 153] on input "Name" at bounding box center [480, 149] width 343 height 23
type input "Craig Hallam"
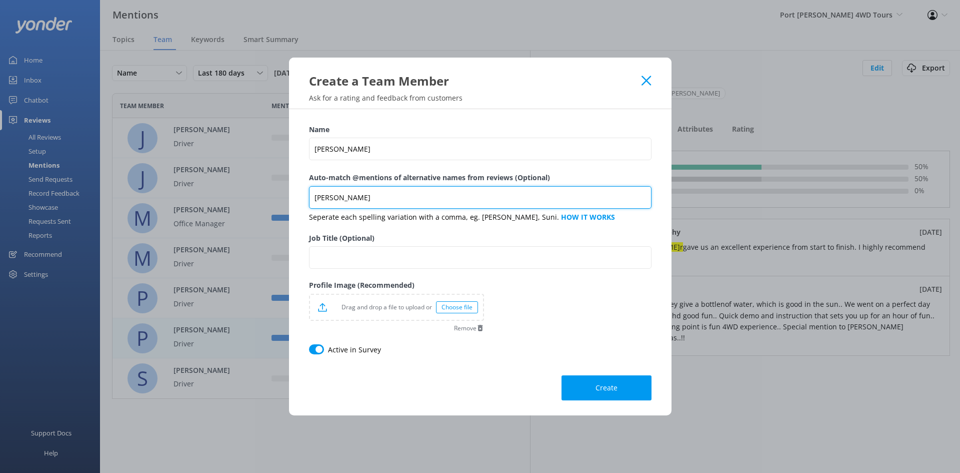
type input "Craig"
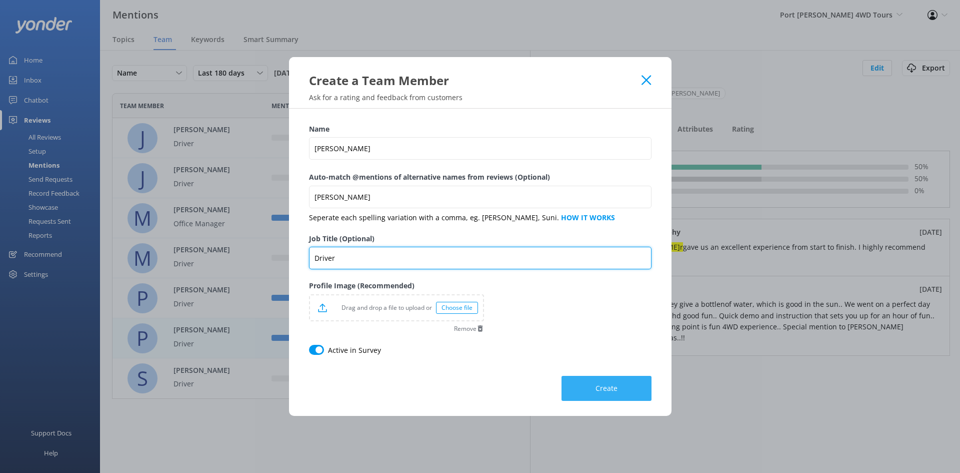
type input "Driver"
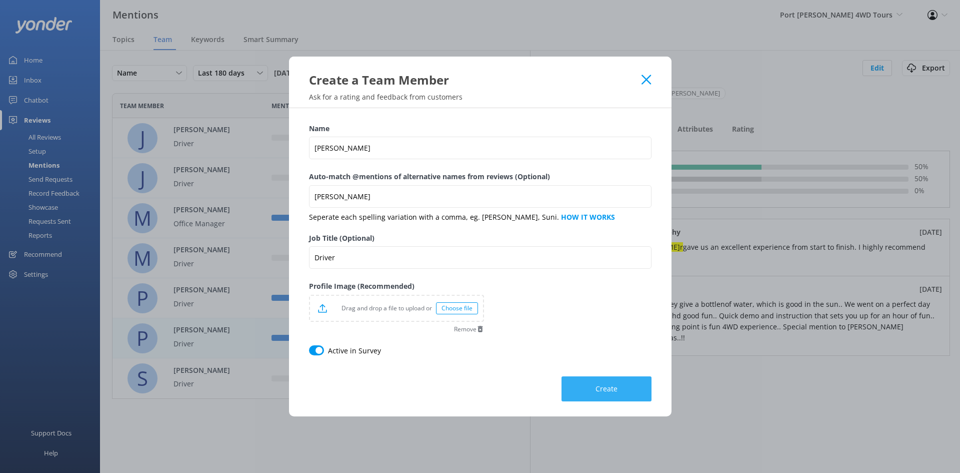
click at [612, 383] on button "Create" at bounding box center [607, 388] width 90 height 25
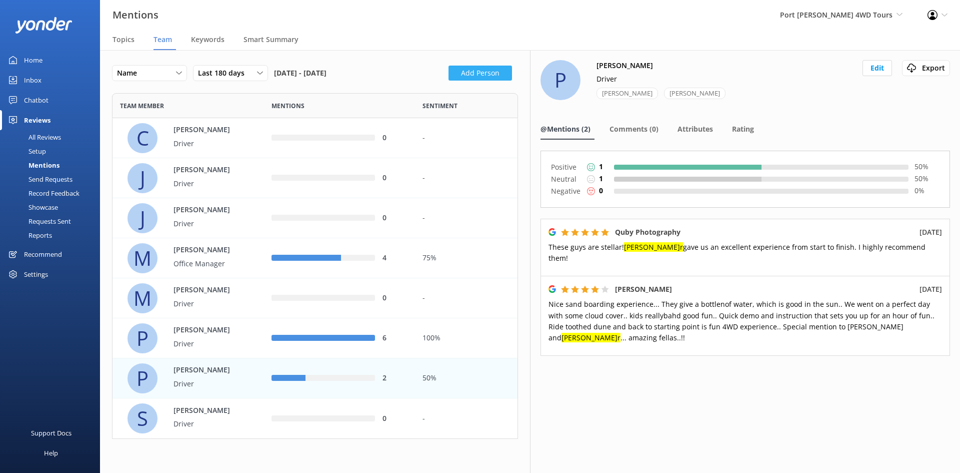
click at [476, 69] on button "Add Person" at bounding box center [481, 73] width 64 height 15
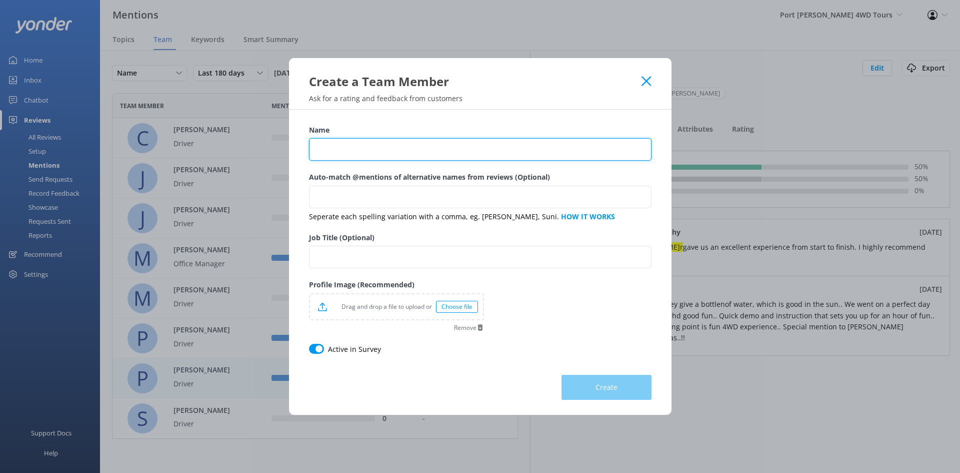
click at [453, 149] on input "Name" at bounding box center [480, 149] width 343 height 23
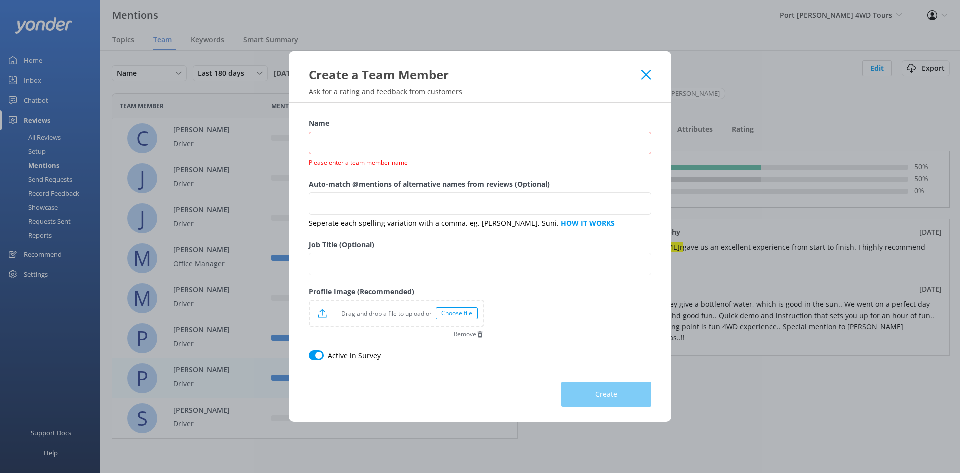
click at [642, 80] on div "Create a Team Member" at bounding box center [480, 67] width 383 height 32
click at [465, 138] on input "Name" at bounding box center [480, 143] width 343 height 23
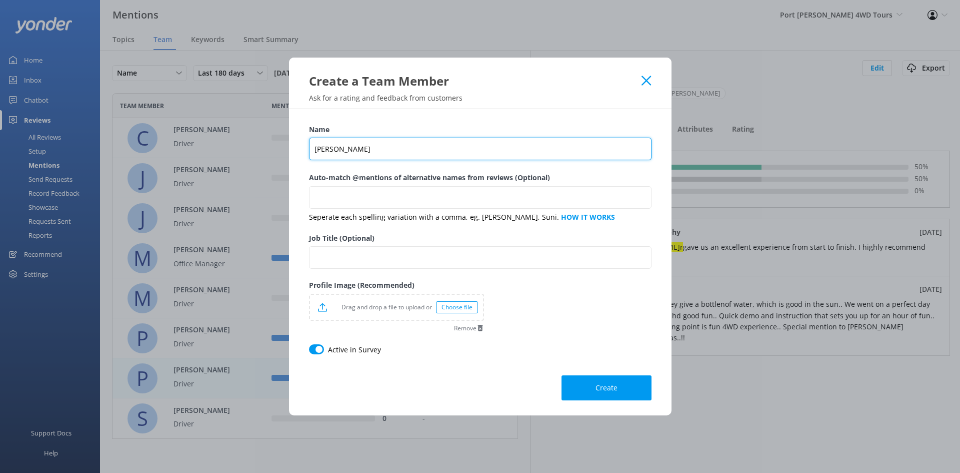
type input "Paul Young"
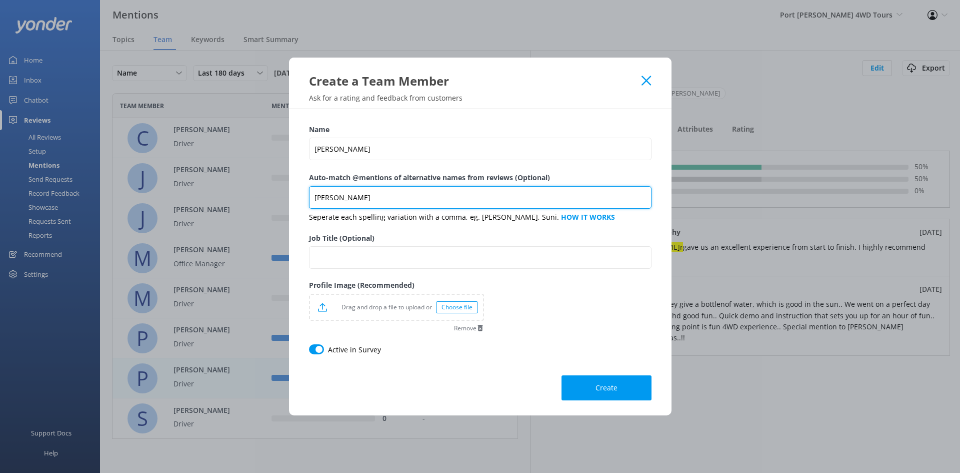
type input "Paul"
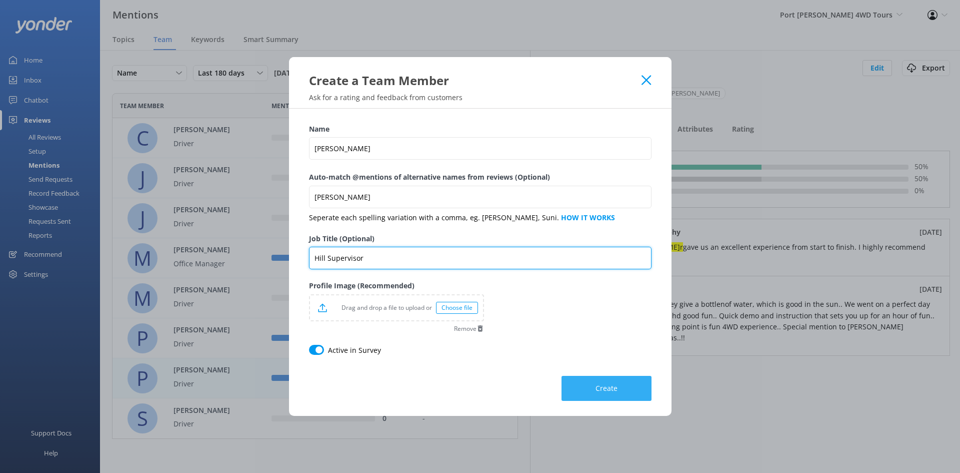
type input "Hill Supervisor"
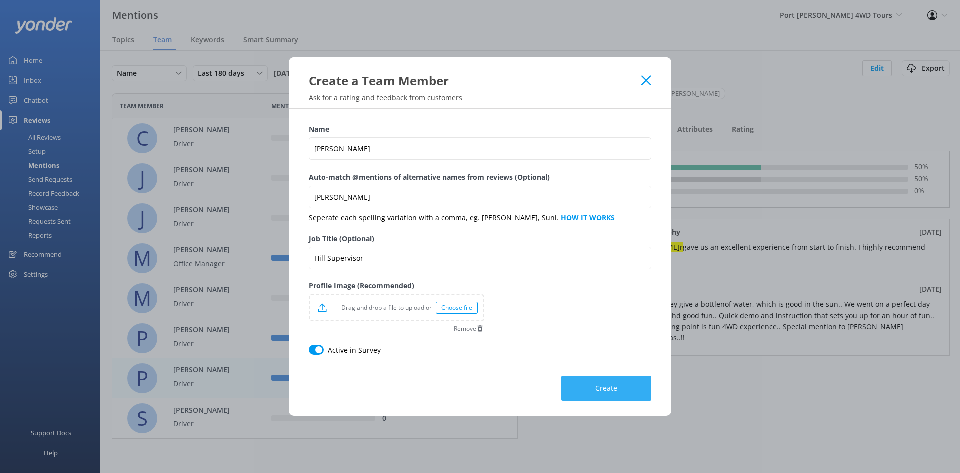
click at [606, 396] on button "Create" at bounding box center [607, 388] width 90 height 25
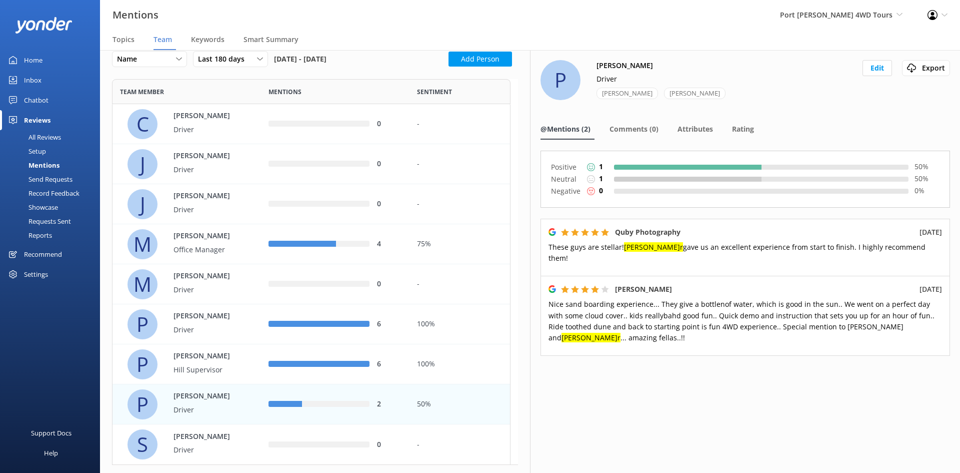
scroll to position [0, 0]
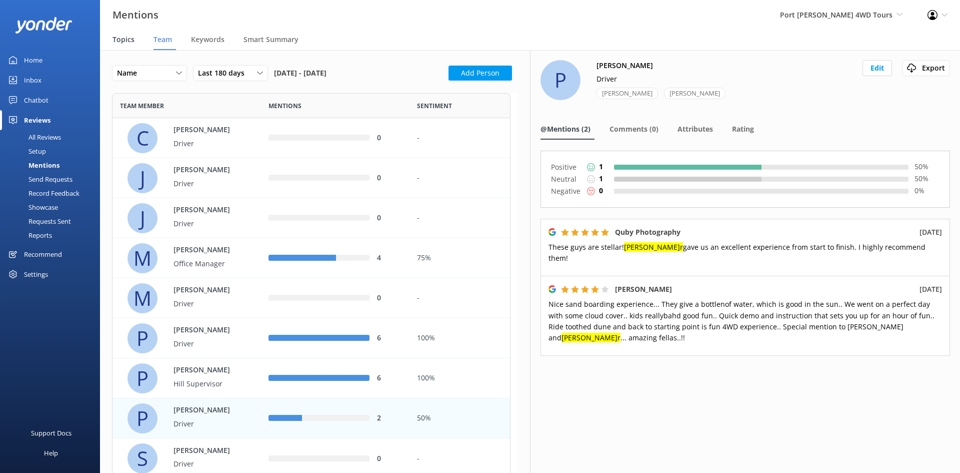
click at [118, 38] on span "Topics" at bounding box center [124, 40] width 22 height 10
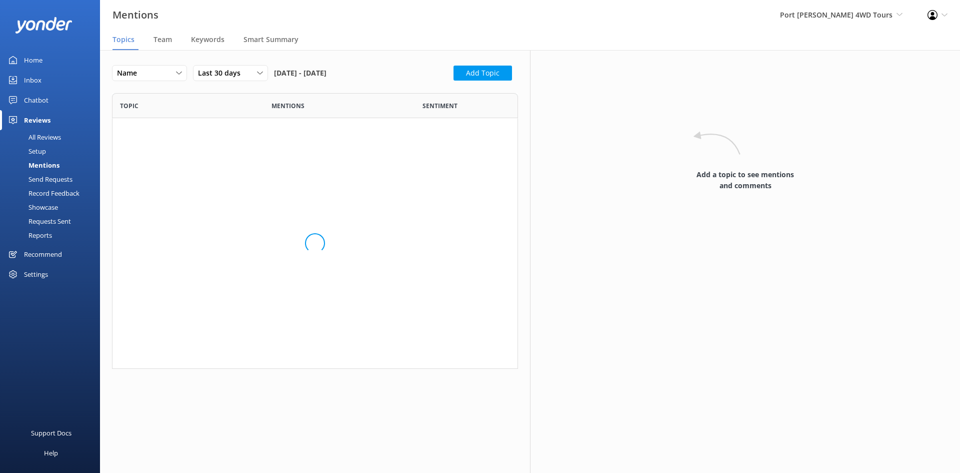
scroll to position [268, 399]
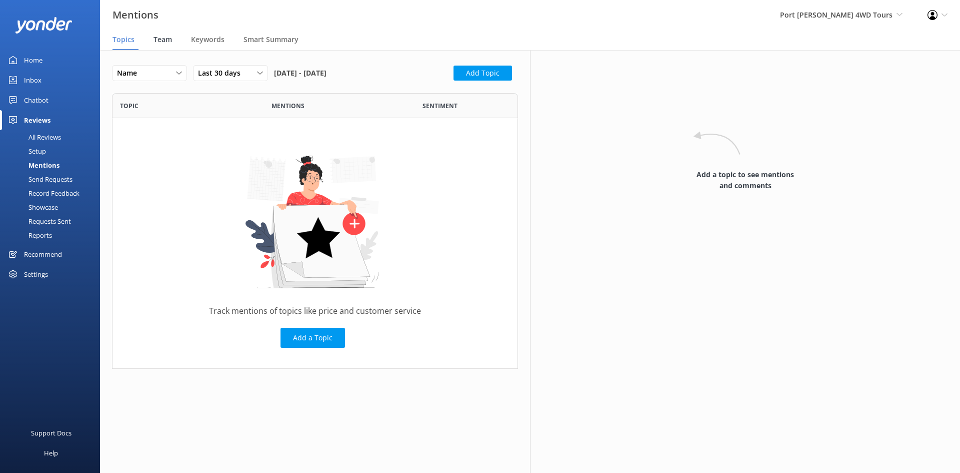
click at [175, 41] on div "Team" at bounding box center [165, 40] width 23 height 20
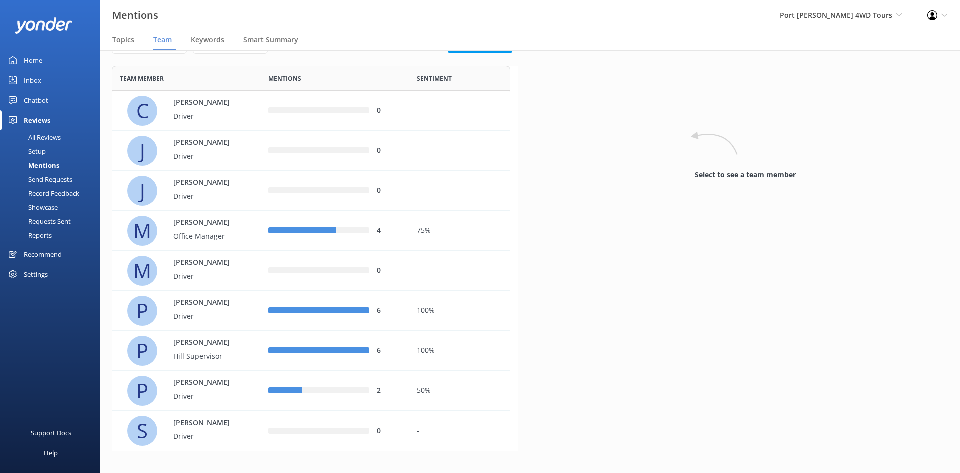
scroll to position [36, 0]
